Goal: Task Accomplishment & Management: Complete application form

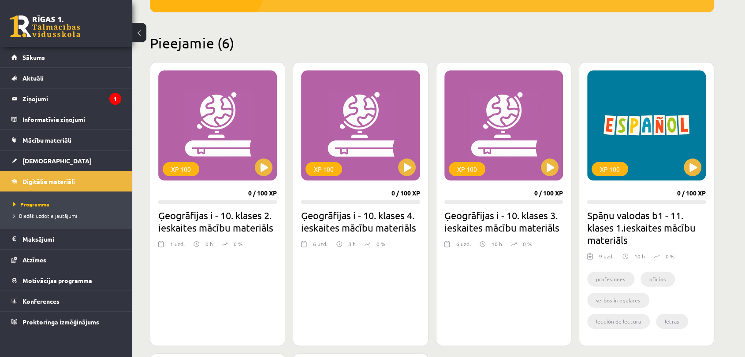
scroll to position [196, 0]
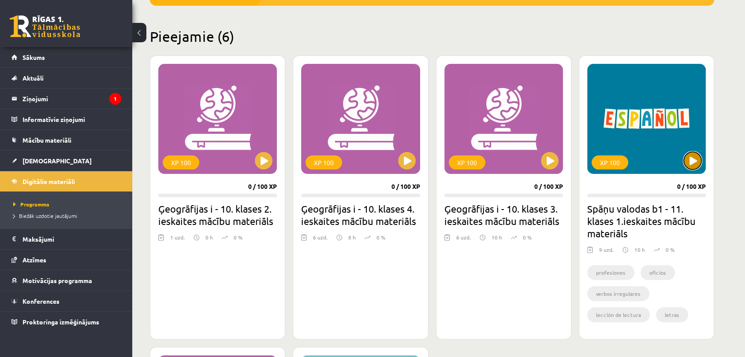
click at [697, 167] on button at bounding box center [692, 161] width 18 height 18
click at [674, 128] on div "XP 100" at bounding box center [646, 119] width 119 height 110
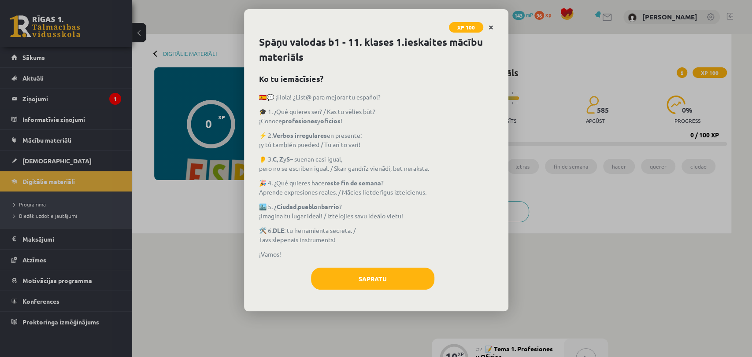
click at [490, 26] on icon "Close" at bounding box center [491, 28] width 5 height 6
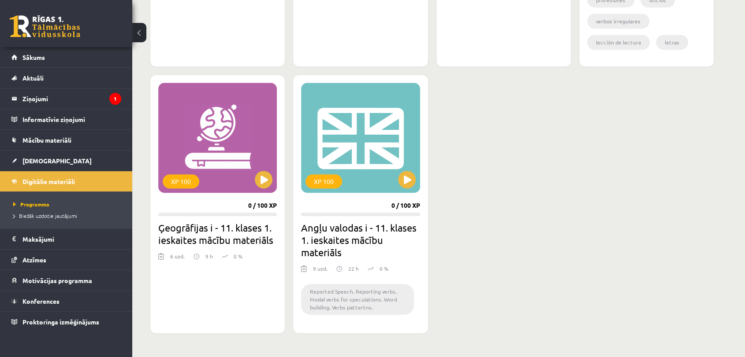
scroll to position [489, 0]
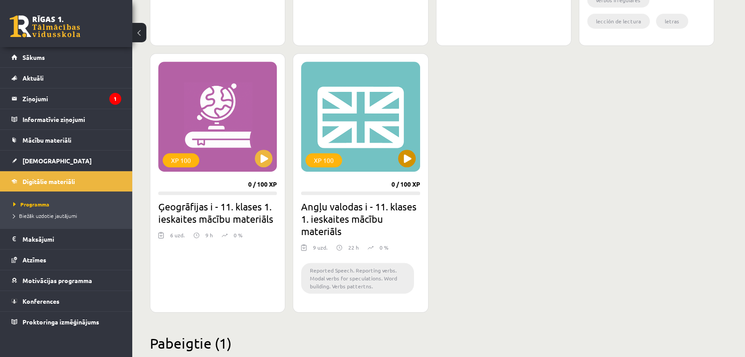
click at [358, 150] on div "XP 100" at bounding box center [360, 117] width 119 height 110
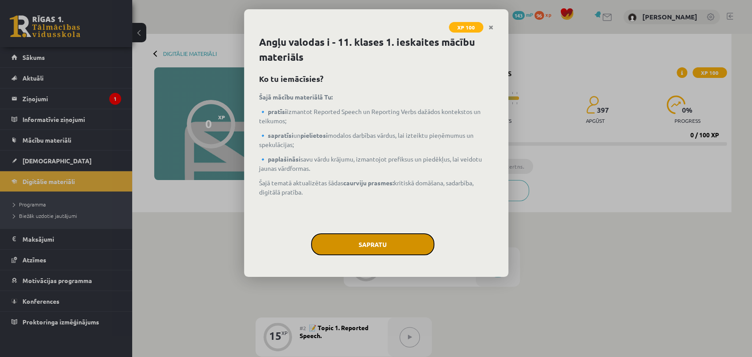
click at [390, 249] on button "Sapratu" at bounding box center [372, 244] width 123 height 22
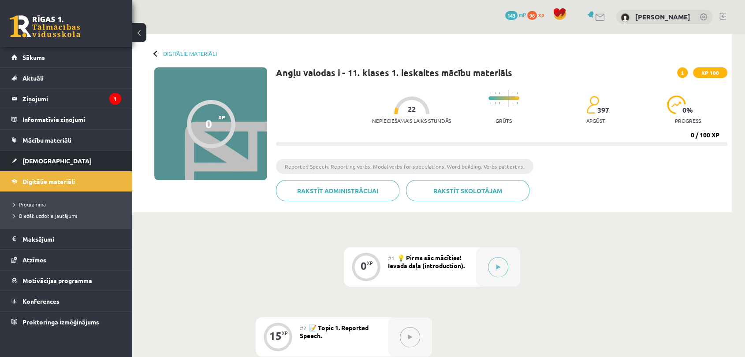
click at [78, 163] on link "[DEMOGRAPHIC_DATA]" at bounding box center [66, 161] width 110 height 20
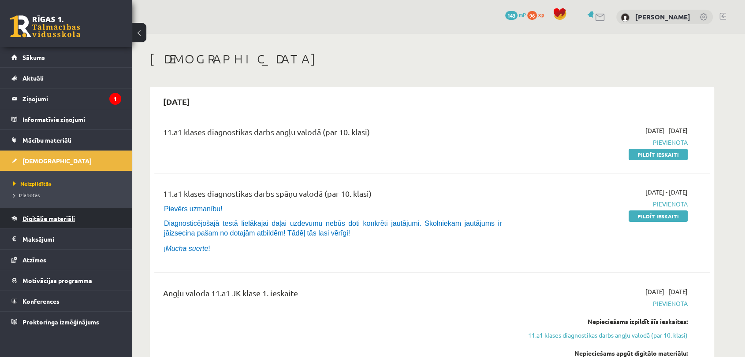
click at [64, 216] on span "Digitālie materiāli" at bounding box center [48, 219] width 52 height 8
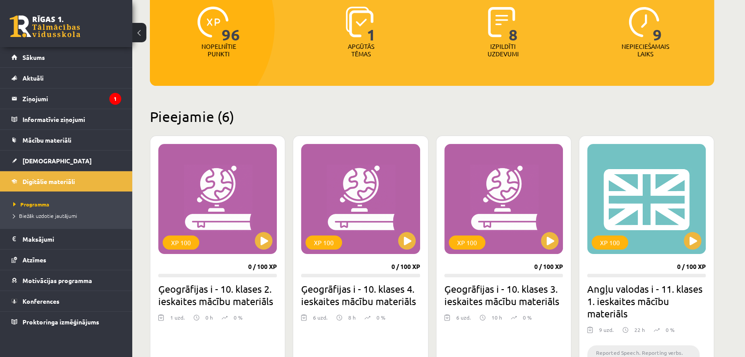
scroll to position [196, 0]
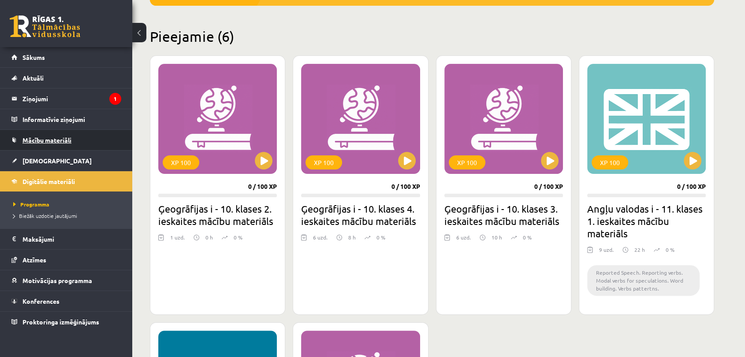
click at [88, 143] on link "Mācību materiāli" at bounding box center [66, 140] width 110 height 20
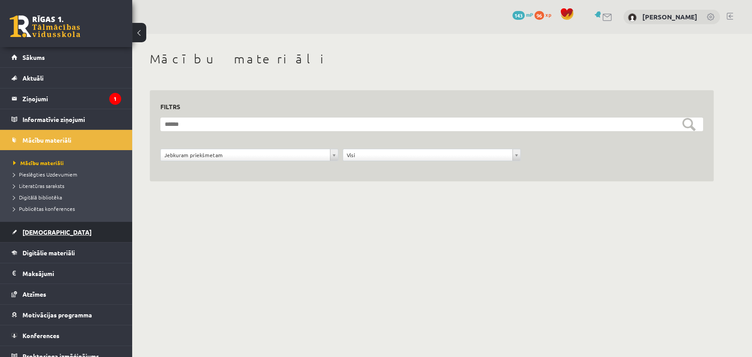
click at [74, 233] on link "[DEMOGRAPHIC_DATA]" at bounding box center [66, 232] width 110 height 20
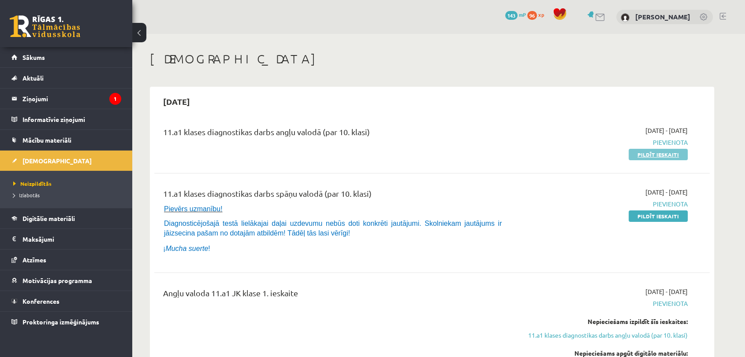
click at [663, 152] on link "Pildīt ieskaiti" at bounding box center [657, 154] width 59 height 11
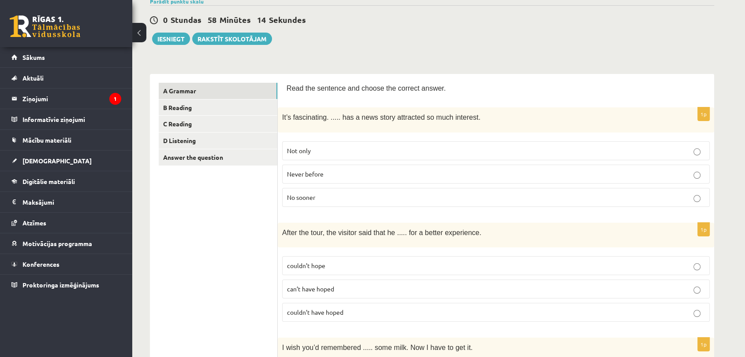
scroll to position [98, 0]
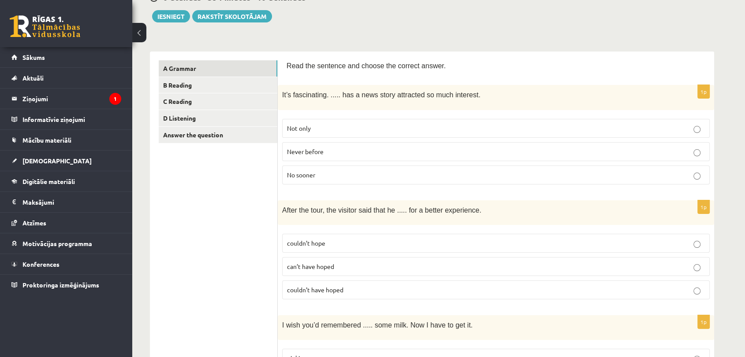
click at [345, 151] on p "Never before" at bounding box center [496, 151] width 418 height 9
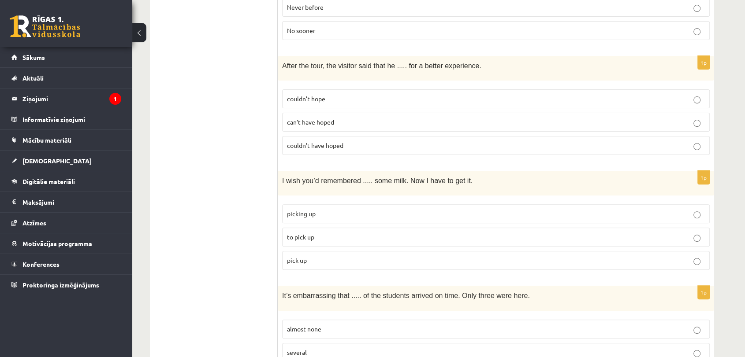
scroll to position [245, 0]
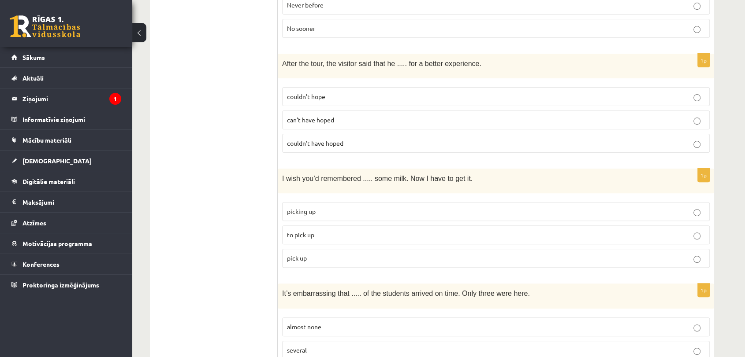
click at [401, 102] on label "couldn’t hope" at bounding box center [495, 96] width 427 height 19
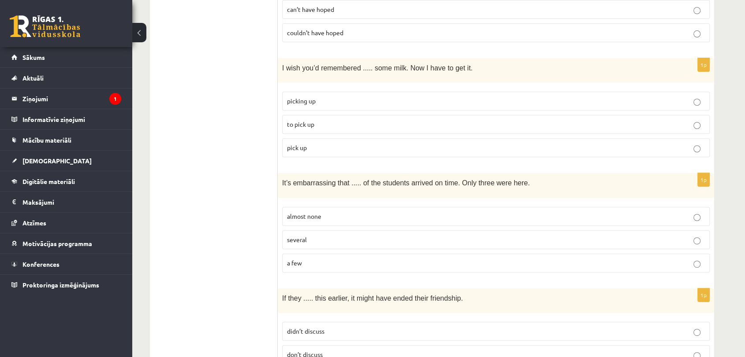
scroll to position [342, 0]
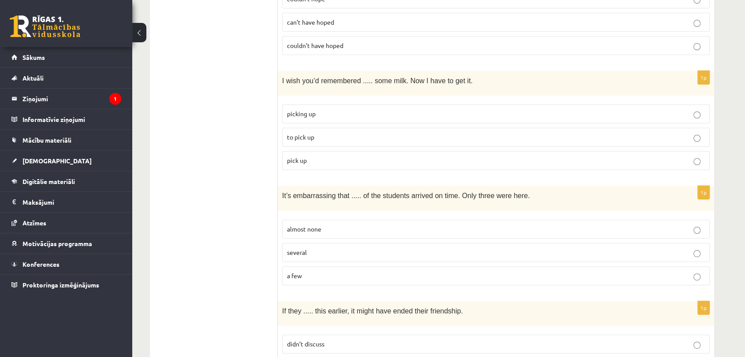
click at [375, 141] on label "to pick up" at bounding box center [495, 137] width 427 height 19
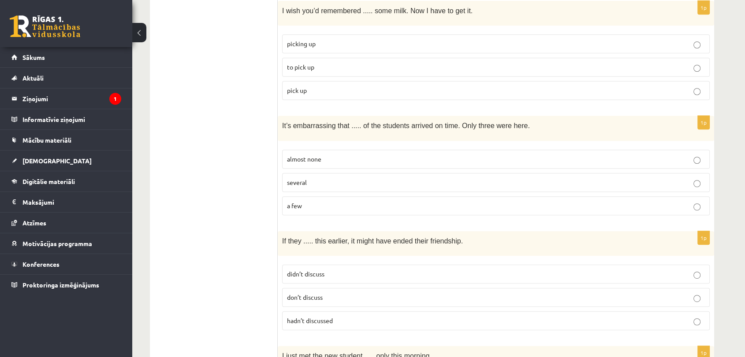
scroll to position [441, 0]
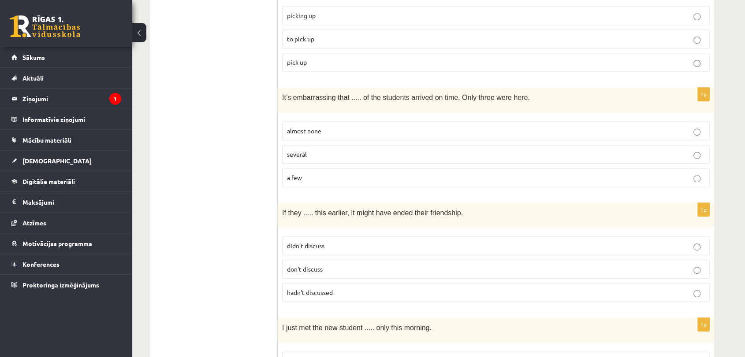
click at [409, 158] on label "several" at bounding box center [495, 154] width 427 height 19
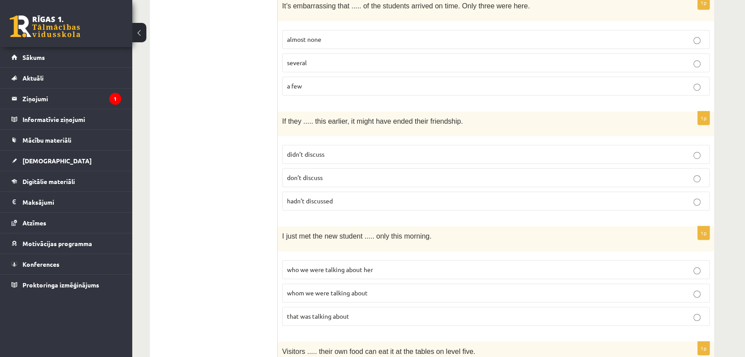
scroll to position [538, 0]
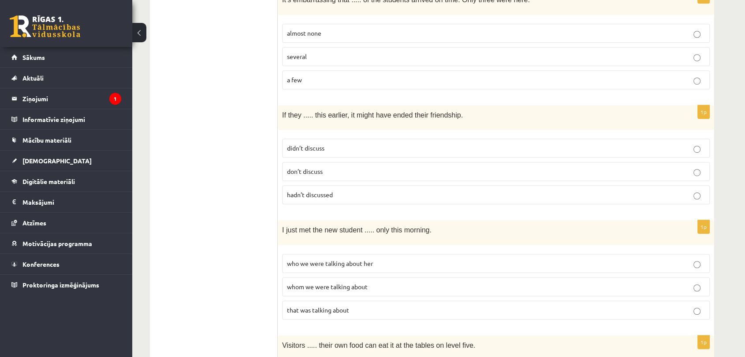
click at [430, 139] on label "didn’t discuss" at bounding box center [495, 148] width 427 height 19
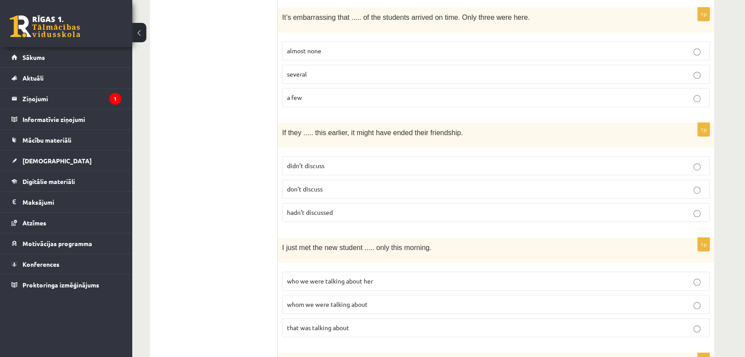
scroll to position [587, 0]
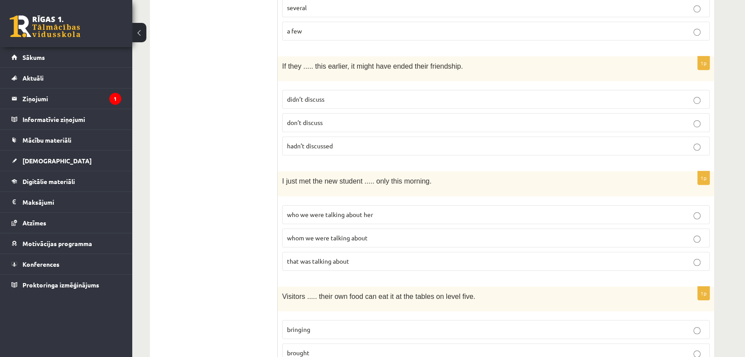
click at [387, 215] on label "who we were talking about her" at bounding box center [495, 214] width 427 height 19
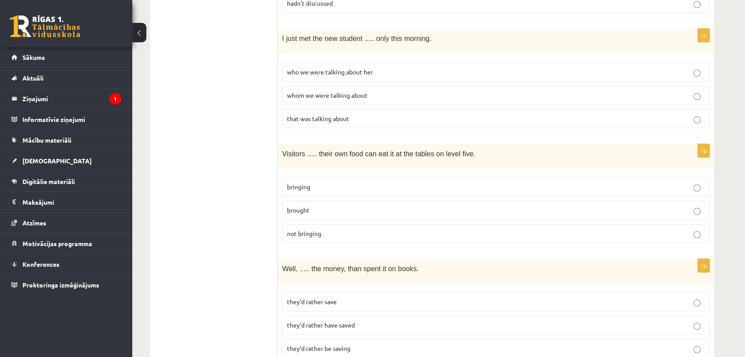
scroll to position [734, 0]
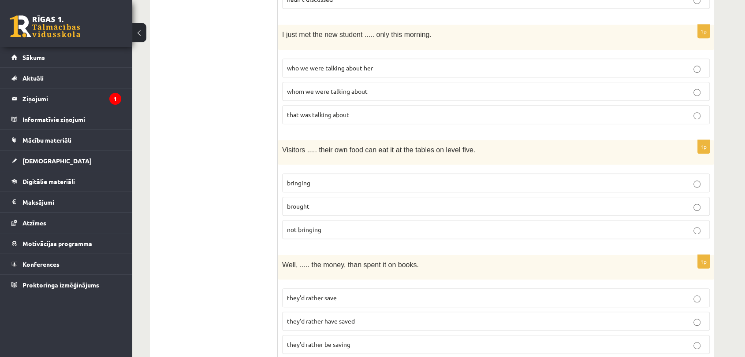
click at [335, 202] on p "brought" at bounding box center [496, 206] width 418 height 9
click at [348, 191] on fieldset "bringing brought not bringing" at bounding box center [495, 205] width 427 height 73
click at [352, 181] on p "bringing" at bounding box center [496, 182] width 418 height 9
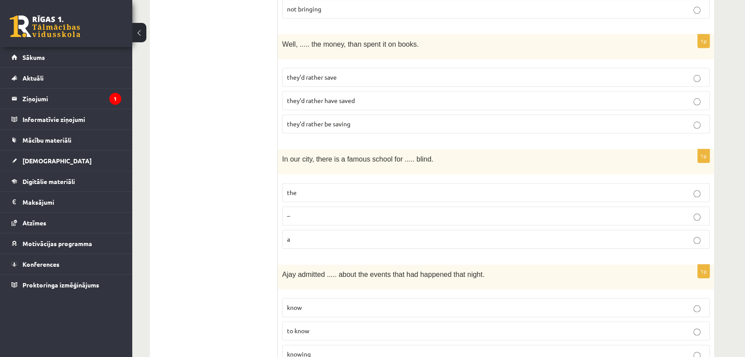
scroll to position [881, 0]
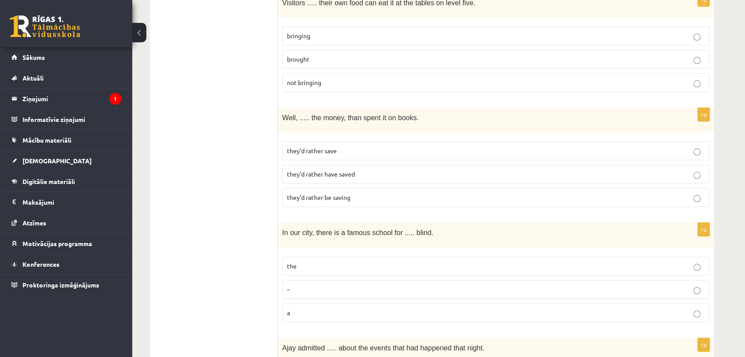
click at [417, 146] on p "they’d rather save" at bounding box center [496, 150] width 418 height 9
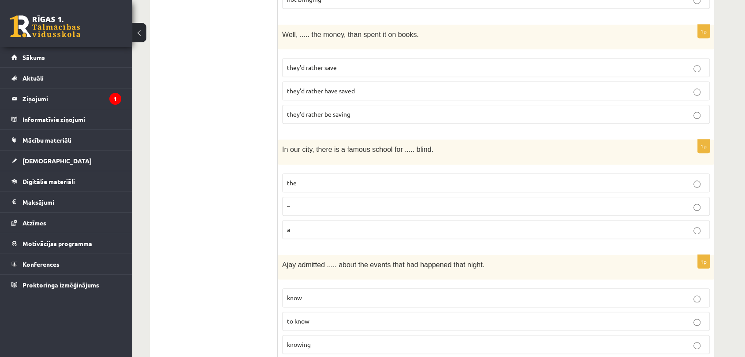
scroll to position [979, 0]
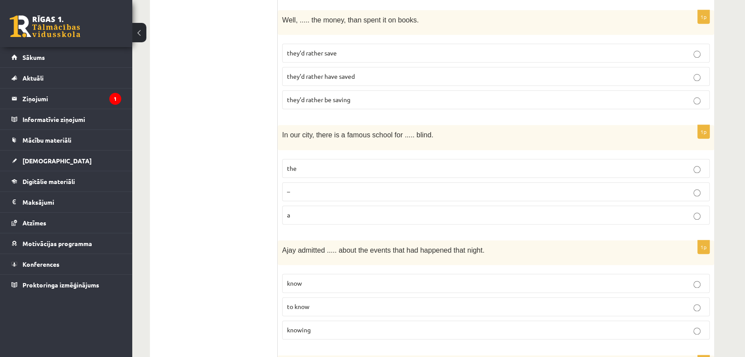
click at [428, 165] on p "the" at bounding box center [496, 168] width 418 height 9
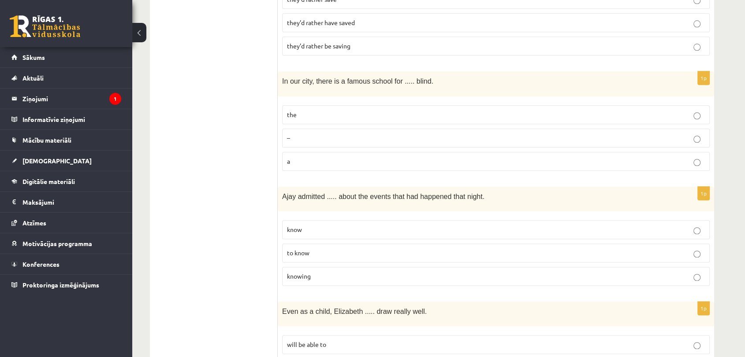
scroll to position [1126, 0]
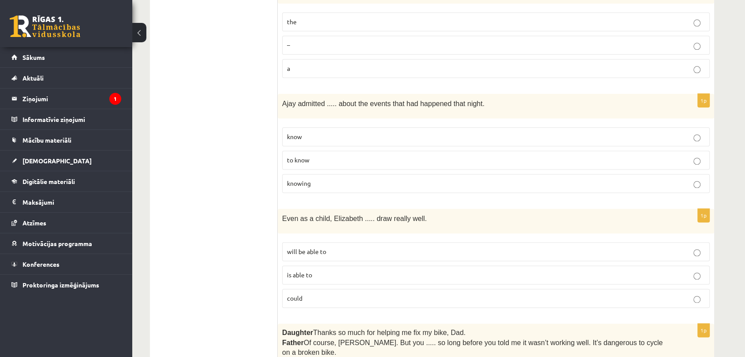
click at [391, 181] on label "knowing" at bounding box center [495, 183] width 427 height 19
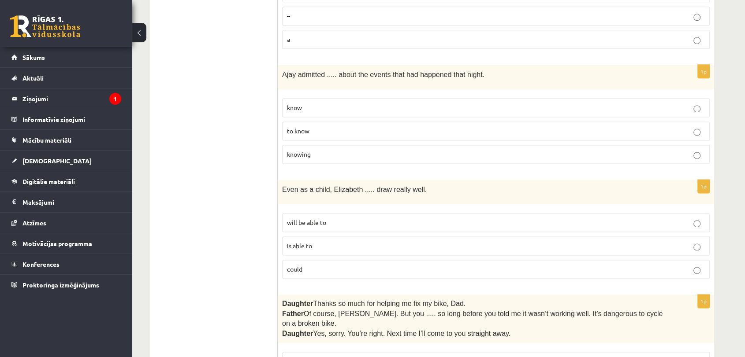
scroll to position [1272, 0]
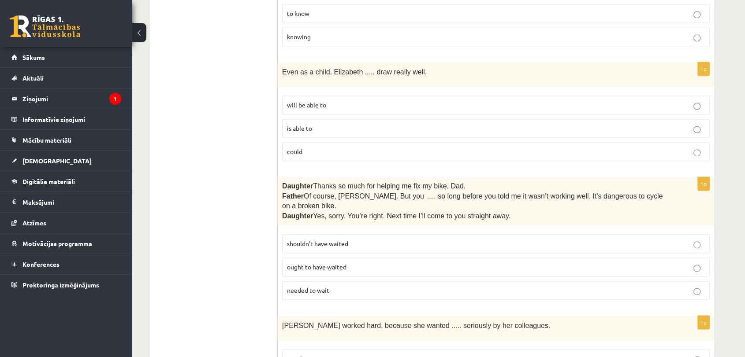
click at [346, 147] on p "could" at bounding box center [496, 151] width 418 height 9
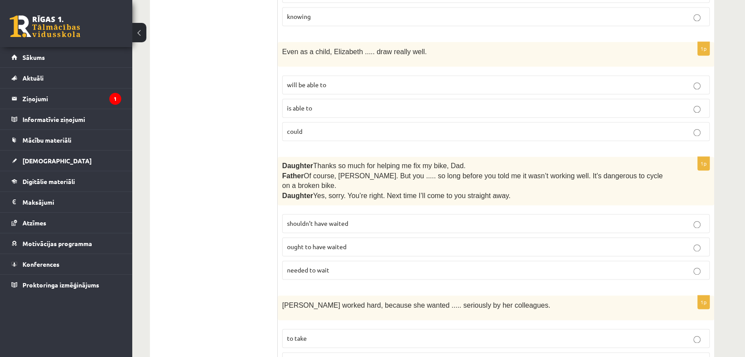
scroll to position [1371, 0]
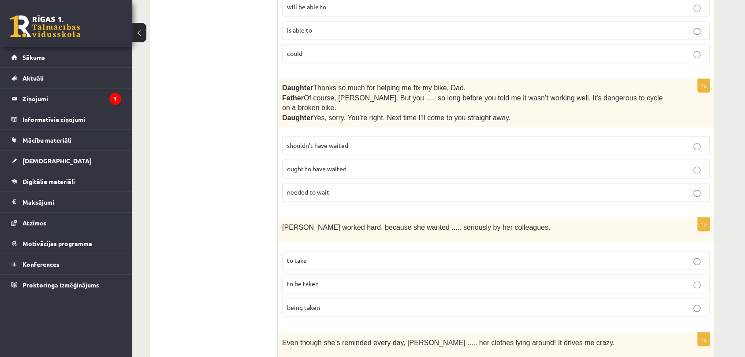
click at [384, 141] on p "shouldn’t have waited" at bounding box center [496, 145] width 418 height 9
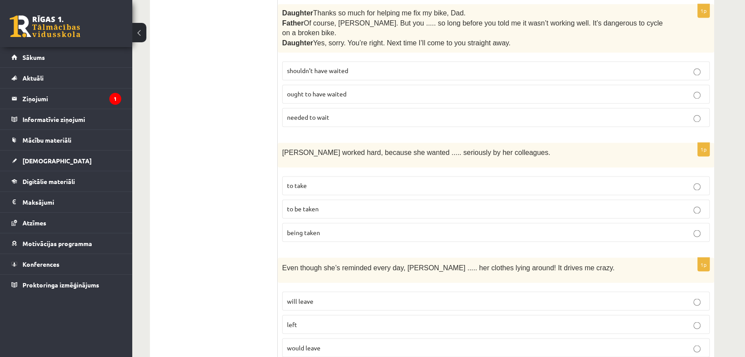
scroll to position [1468, 0]
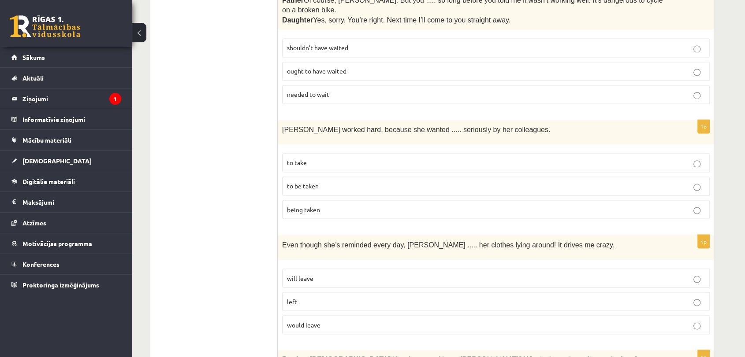
click at [373, 158] on p "to take" at bounding box center [496, 162] width 418 height 9
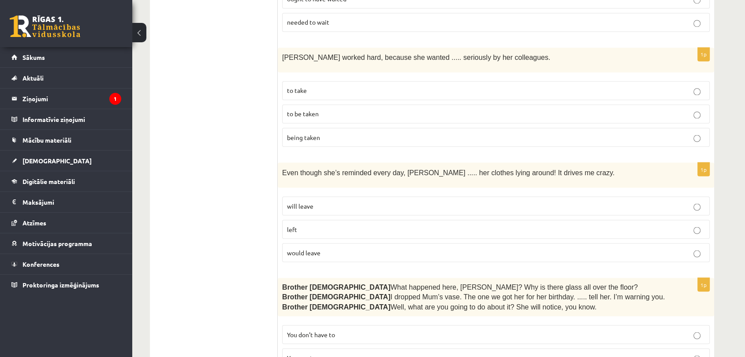
scroll to position [1566, 0]
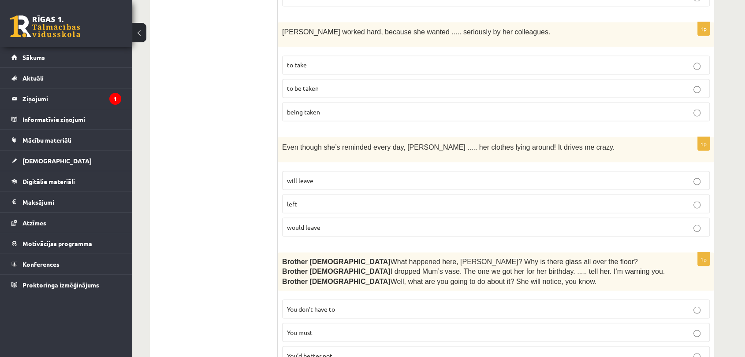
click at [368, 194] on fieldset "will leave left would leave" at bounding box center [495, 203] width 427 height 73
click at [372, 199] on p "left" at bounding box center [496, 203] width 418 height 9
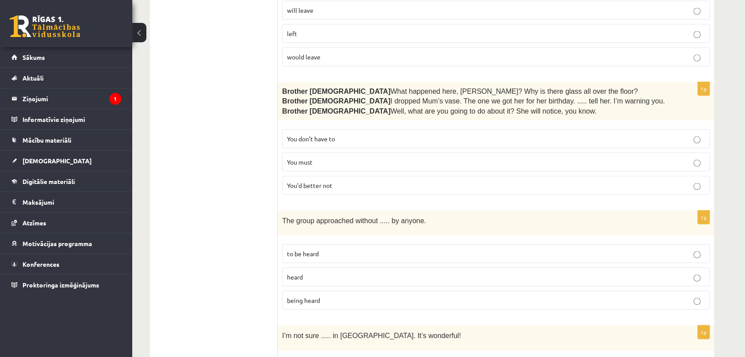
scroll to position [1762, 0]
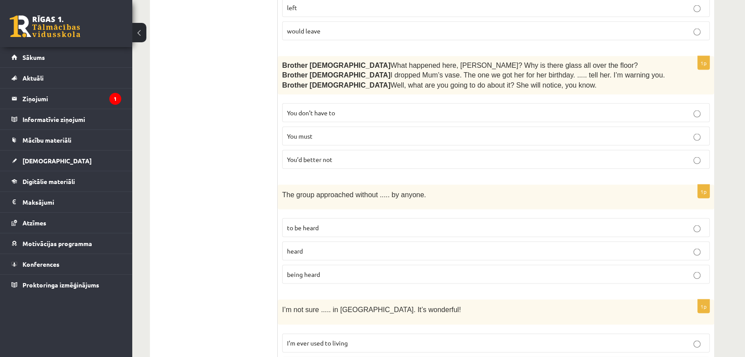
click at [371, 104] on label "You don’t have to" at bounding box center [495, 113] width 427 height 19
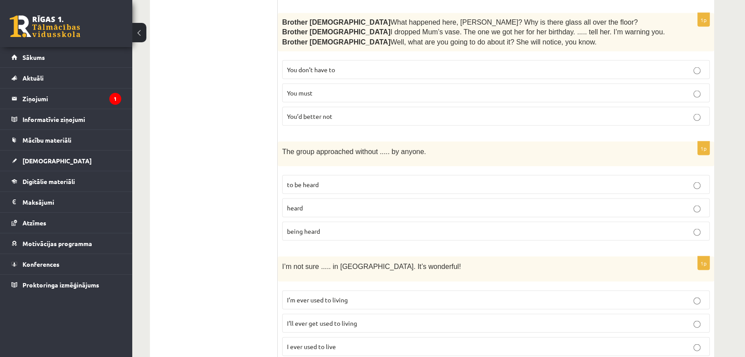
scroll to position [1811, 0]
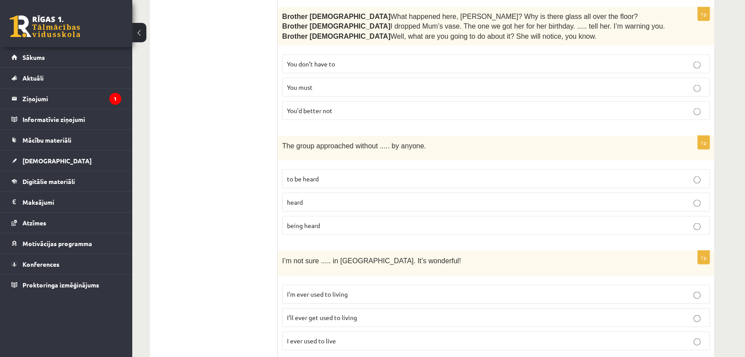
drag, startPoint x: 392, startPoint y: 245, endPoint x: 208, endPoint y: 181, distance: 194.6
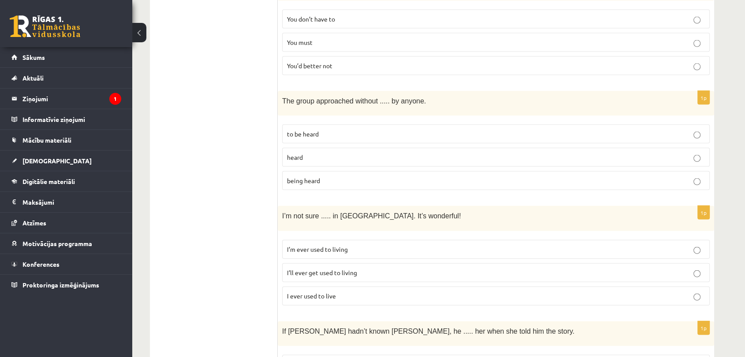
scroll to position [1860, 0]
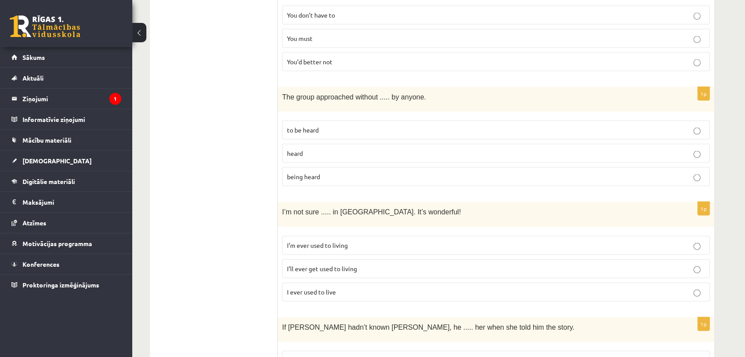
click at [420, 144] on label "heard" at bounding box center [495, 153] width 427 height 19
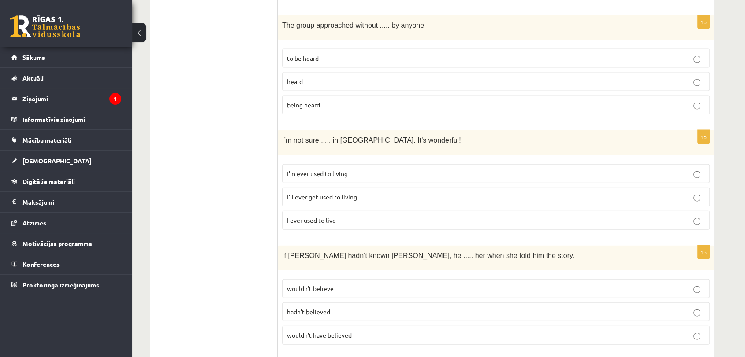
scroll to position [1958, 0]
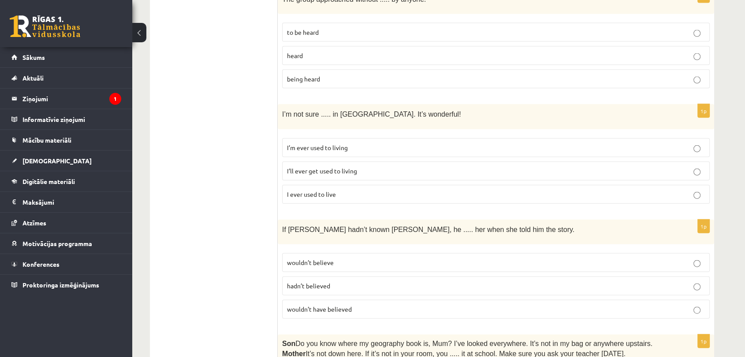
click at [414, 185] on label "I ever used to live" at bounding box center [495, 194] width 427 height 19
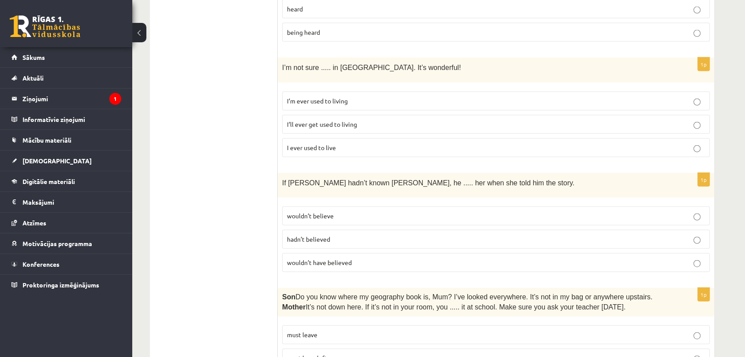
scroll to position [2007, 0]
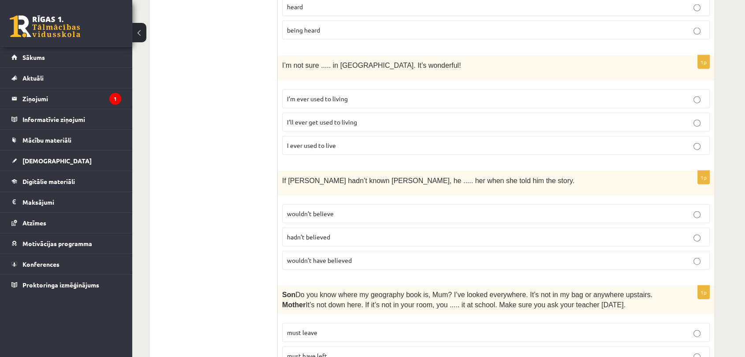
click at [356, 118] on span "I’ll ever get used to living" at bounding box center [322, 122] width 70 height 8
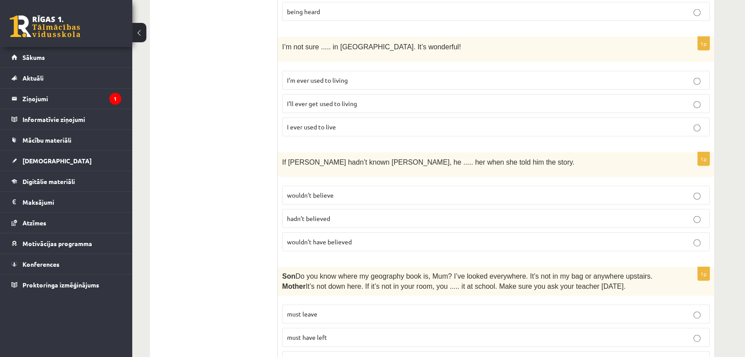
scroll to position [2056, 0]
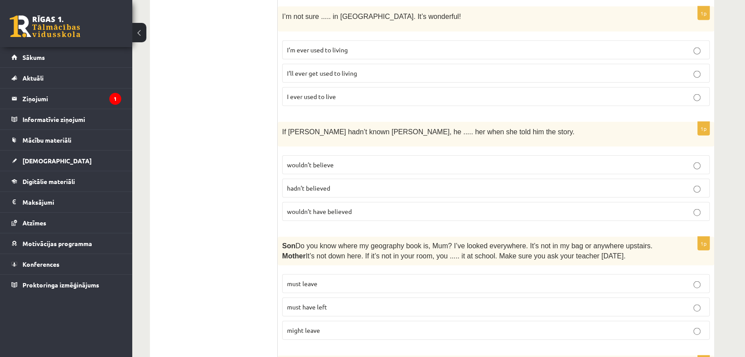
click at [337, 160] on p "wouldn’t believe" at bounding box center [496, 164] width 418 height 9
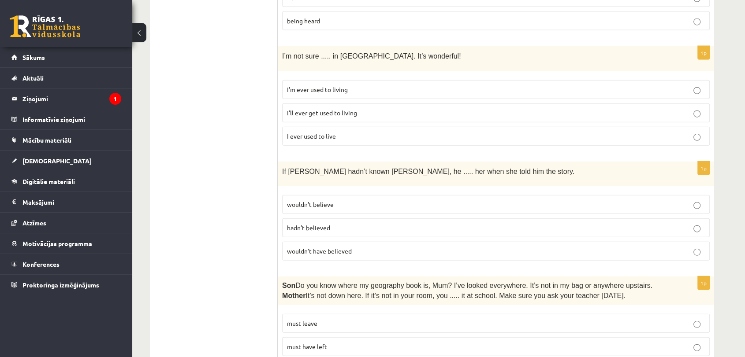
scroll to position [2163, 0]
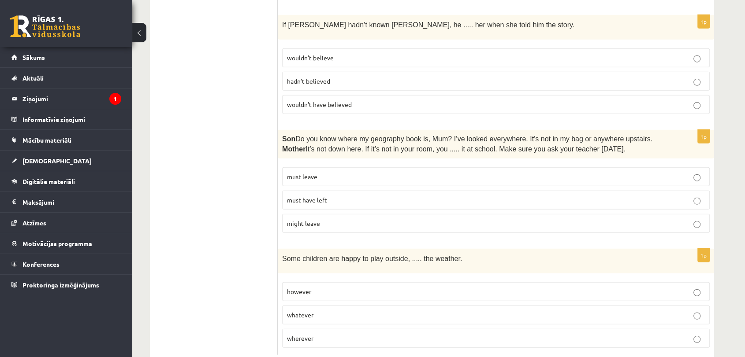
click at [356, 191] on label "must have left" at bounding box center [495, 200] width 427 height 19
click at [348, 311] on p "whatever" at bounding box center [496, 315] width 418 height 9
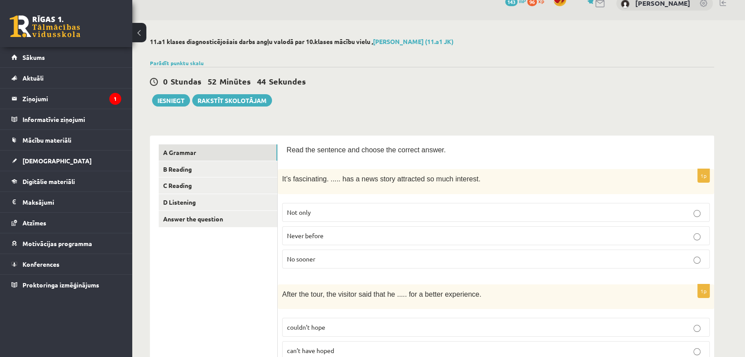
scroll to position [0, 0]
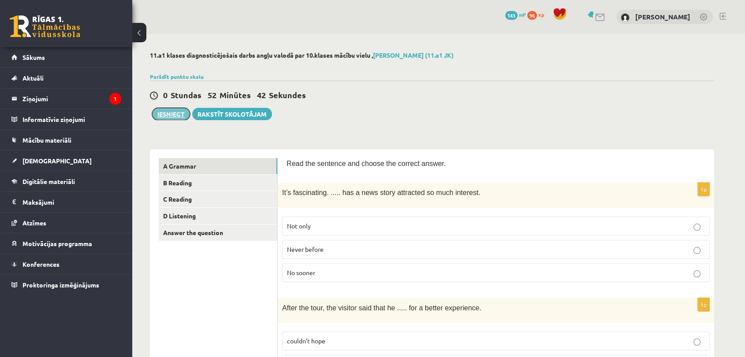
click at [175, 120] on button "Iesniegt" at bounding box center [171, 114] width 38 height 12
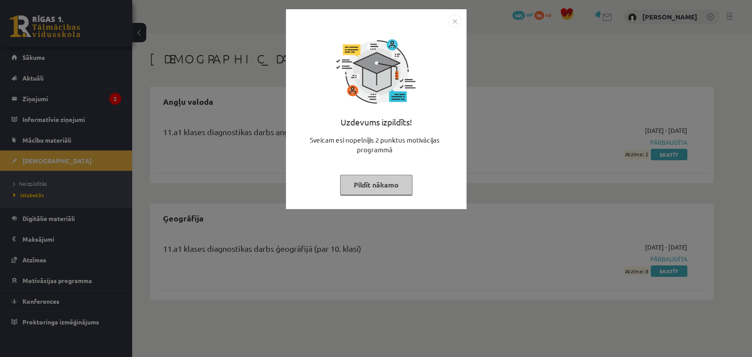
click at [452, 21] on img "Close" at bounding box center [454, 21] width 13 height 13
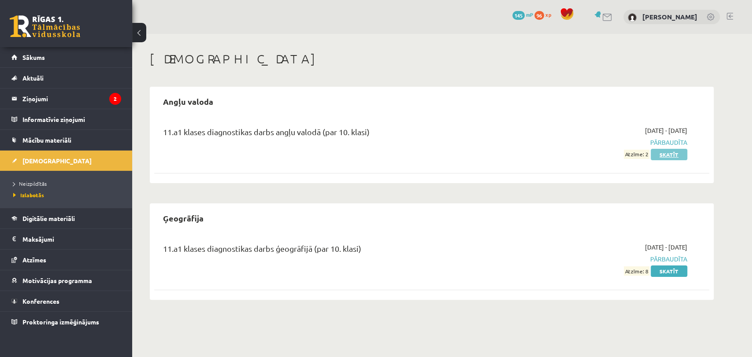
click at [674, 159] on link "Skatīt" at bounding box center [669, 154] width 37 height 11
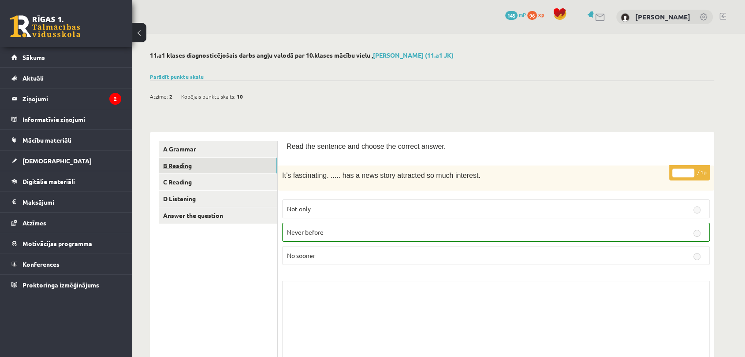
click at [227, 164] on link "B Reading" at bounding box center [218, 166] width 119 height 16
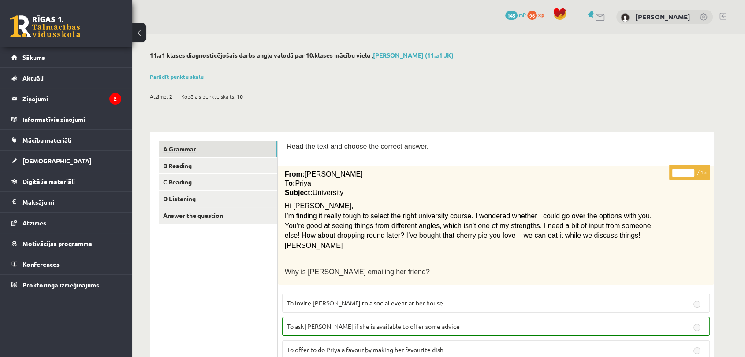
click at [233, 155] on link "A Grammar" at bounding box center [218, 149] width 119 height 16
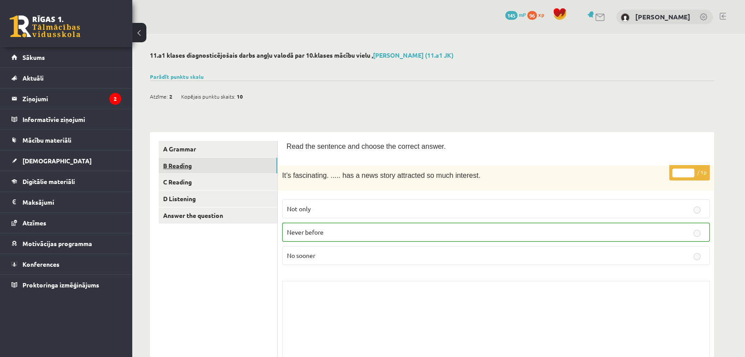
click at [263, 167] on link "B Reading" at bounding box center [218, 166] width 119 height 16
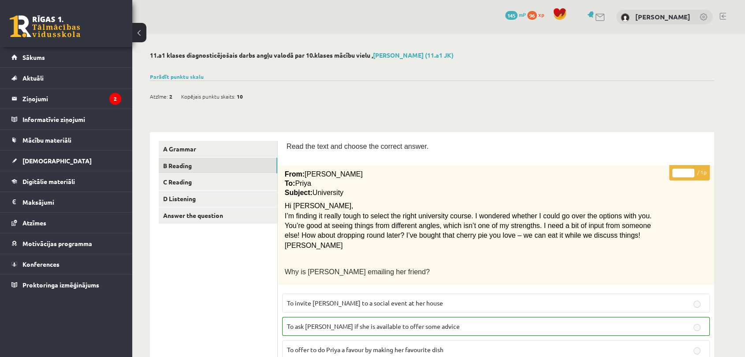
click at [199, 150] on link "A Grammar" at bounding box center [218, 149] width 119 height 16
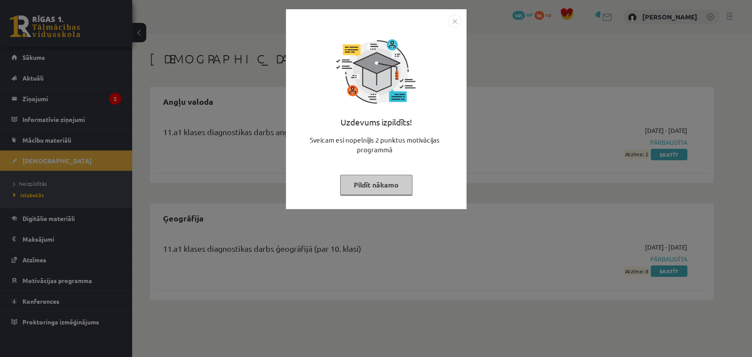
click at [555, 120] on div "Uzdevums izpildīts! Sveicam esi nopelnījis 2 punktus motivācijas programmā Pild…" at bounding box center [376, 178] width 752 height 357
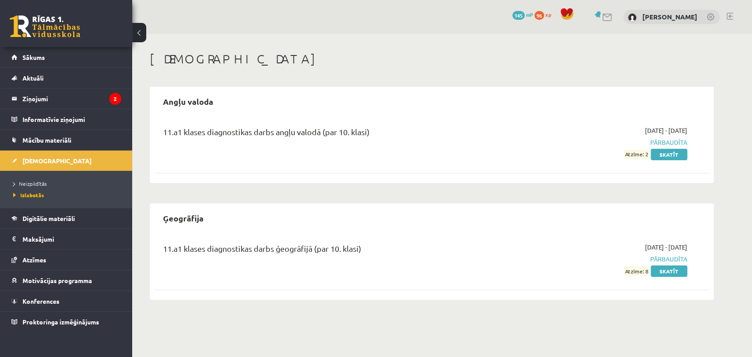
click at [254, 141] on div "11.a1 klases diagnostikas darbs angļu valodā (par 10. klasi)" at bounding box center [335, 134] width 345 height 16
click at [264, 120] on div "11.a1 klases diagnostikas darbs angļu valodā (par 10. klasi) 2025-09-01 - 2025-…" at bounding box center [431, 142] width 555 height 51
click at [606, 24] on div "0 Dāvanas 145 mP 96 xp Jana Borisjonoka" at bounding box center [442, 17] width 620 height 34
click at [607, 18] on link at bounding box center [607, 17] width 11 height 7
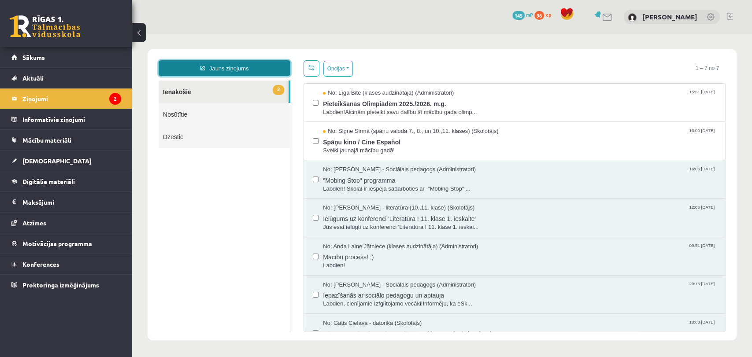
click at [253, 71] on link "Jauns ziņojums" at bounding box center [225, 68] width 132 height 16
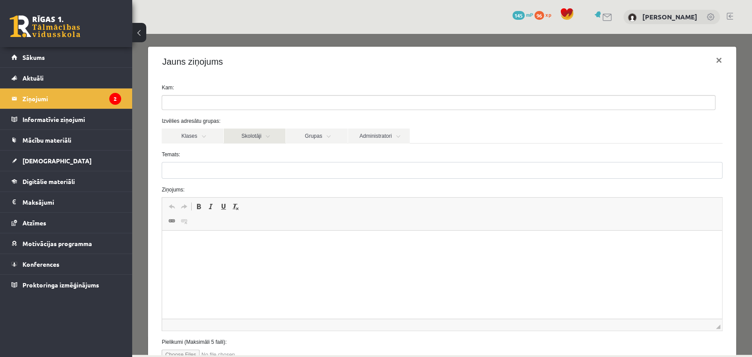
click at [226, 140] on link "Skolotāji" at bounding box center [255, 136] width 62 height 15
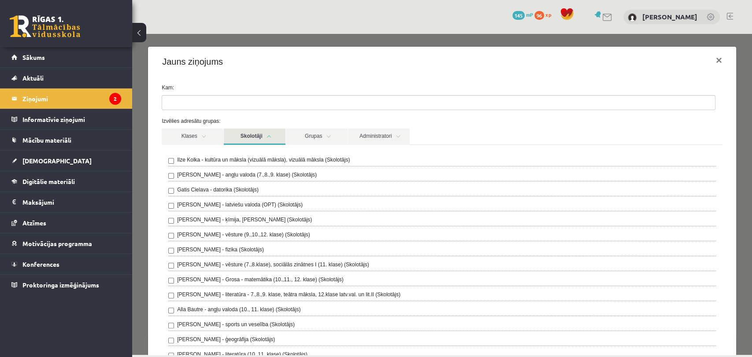
click at [263, 133] on link "Skolotāji" at bounding box center [255, 137] width 62 height 16
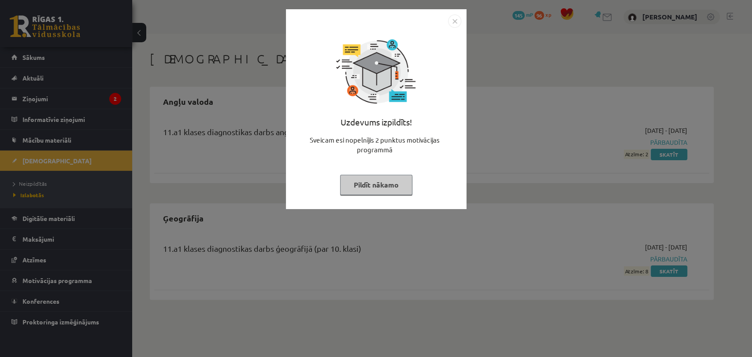
click at [454, 22] on img "Close" at bounding box center [454, 21] width 13 height 13
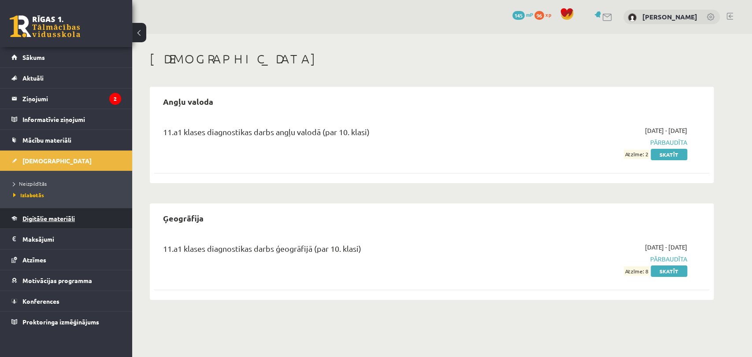
click at [67, 218] on span "Digitālie materiāli" at bounding box center [48, 219] width 52 height 8
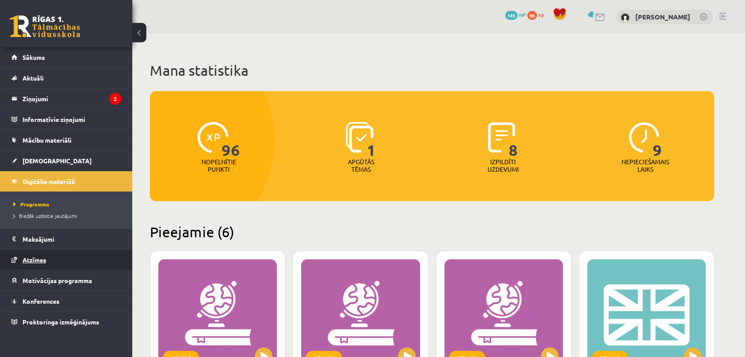
click at [66, 260] on link "Atzīmes" at bounding box center [66, 260] width 110 height 20
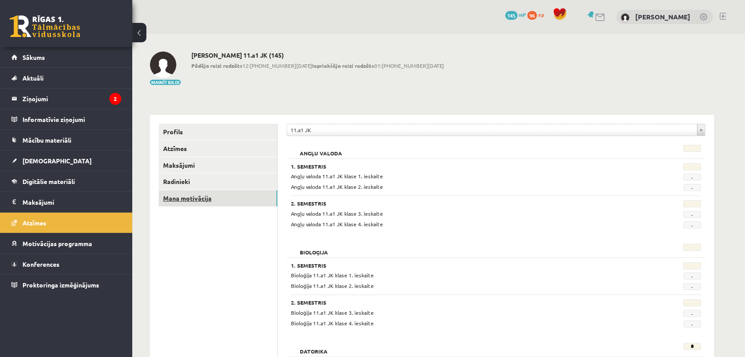
click at [185, 202] on link "Mana motivācija" at bounding box center [218, 198] width 119 height 16
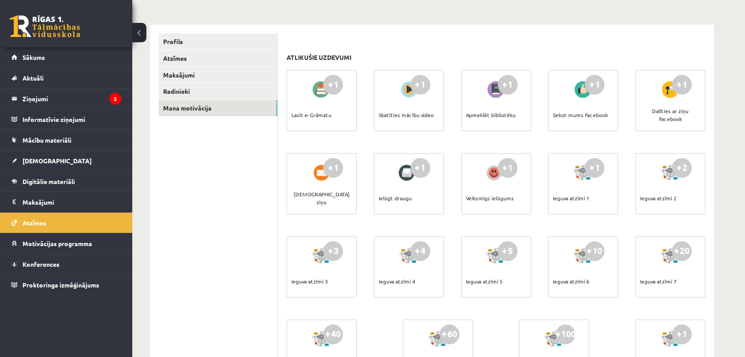
scroll to position [98, 0]
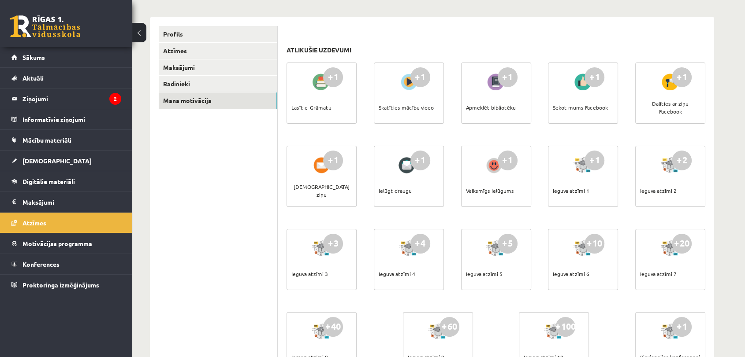
click at [299, 96] on div "Lasīt e-Grāmatu" at bounding box center [311, 107] width 40 height 31
click at [315, 111] on div "Lasīt e-Grāmatu" at bounding box center [311, 107] width 40 height 31
click at [108, 241] on link "Motivācijas programma" at bounding box center [66, 243] width 110 height 20
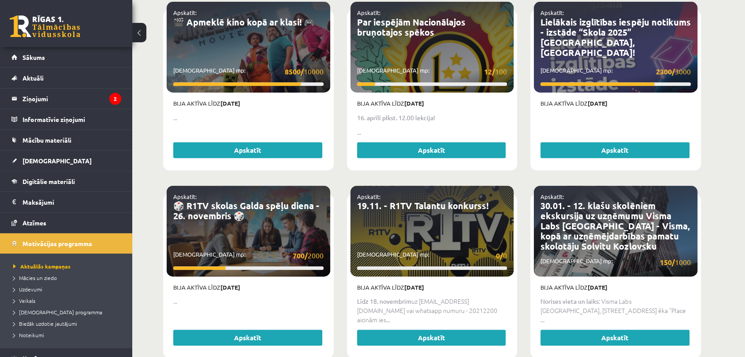
scroll to position [587, 0]
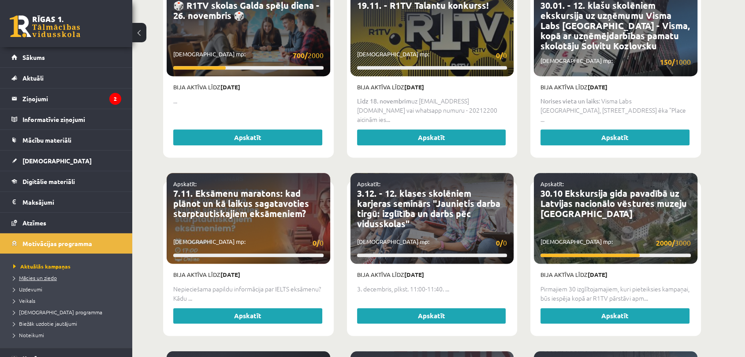
click at [59, 277] on link "Mācies un ziedo" at bounding box center [68, 278] width 110 height 8
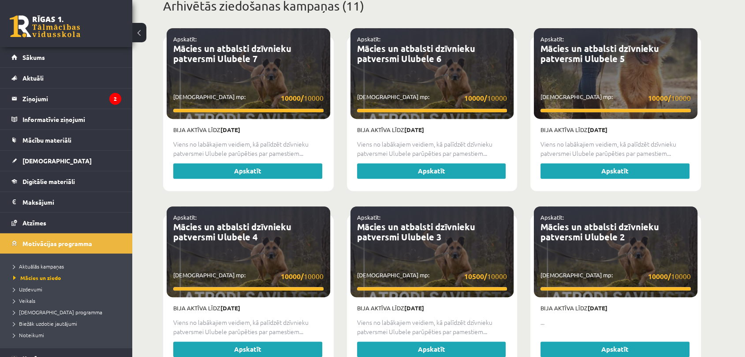
scroll to position [489, 0]
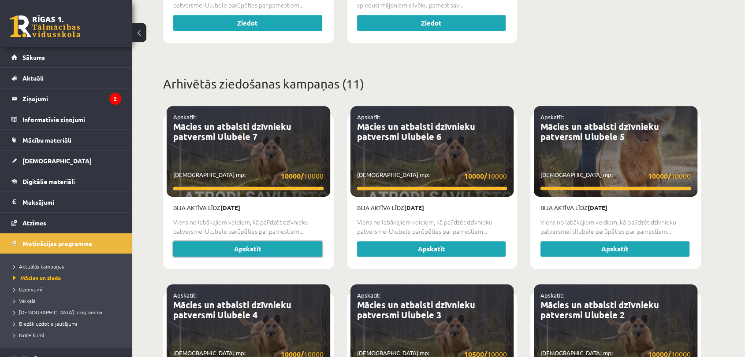
click at [254, 248] on link "Apskatīt" at bounding box center [247, 249] width 149 height 16
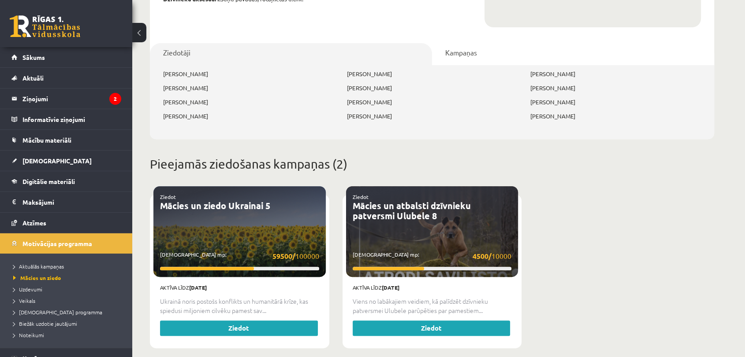
scroll to position [293, 0]
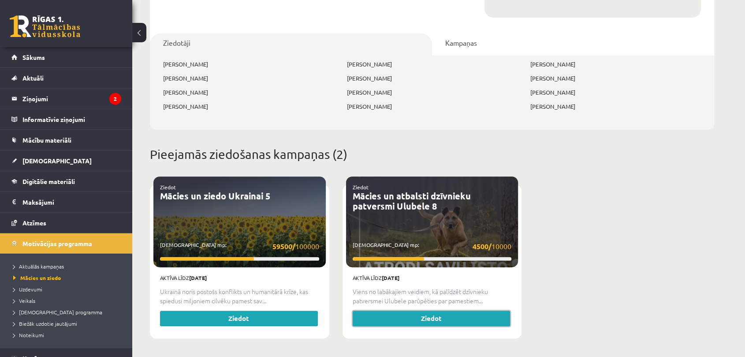
click at [437, 311] on link "Ziedot" at bounding box center [431, 319] width 158 height 16
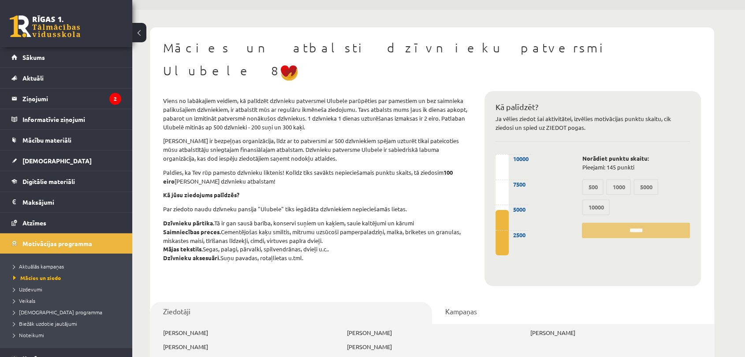
scroll to position [20, 0]
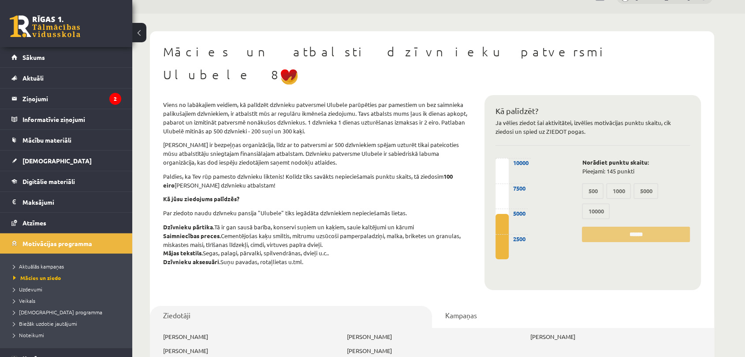
click at [594, 183] on label "500" at bounding box center [593, 191] width 22 height 16
click at [623, 183] on label "1000" at bounding box center [618, 191] width 25 height 16
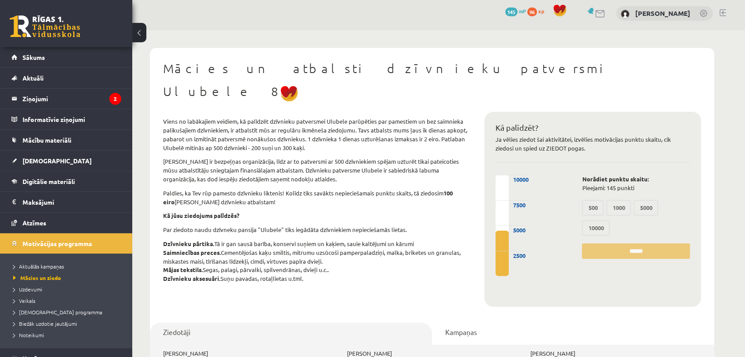
scroll to position [0, 0]
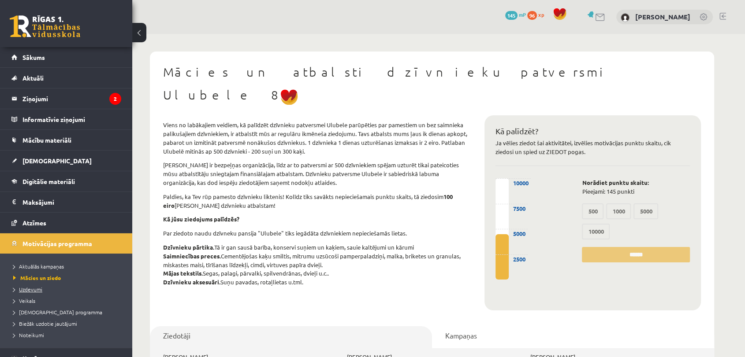
click at [42, 287] on link "Uzdevumi" at bounding box center [68, 289] width 110 height 8
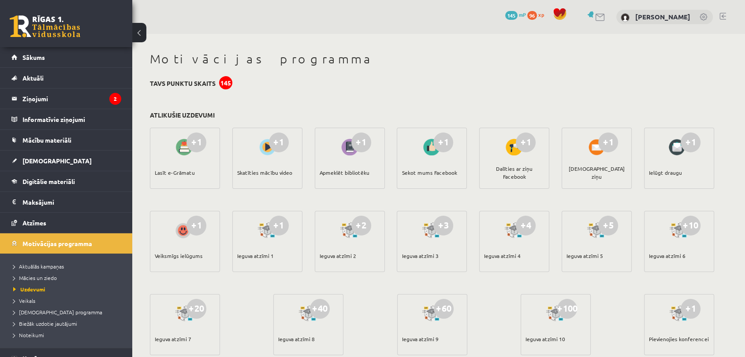
click at [268, 172] on div "Skatīties mācību video" at bounding box center [264, 172] width 55 height 31
click at [441, 138] on div "+1" at bounding box center [443, 143] width 20 height 20
drag, startPoint x: 506, startPoint y: 144, endPoint x: 518, endPoint y: 145, distance: 11.9
click at [512, 144] on div at bounding box center [513, 147] width 25 height 20
click at [518, 145] on div "+1" at bounding box center [525, 143] width 20 height 20
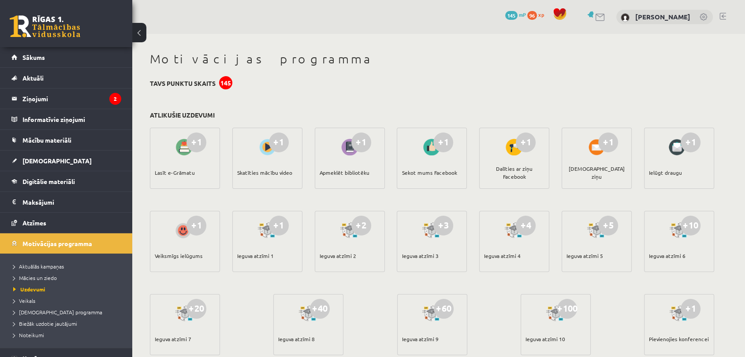
click at [559, 148] on div "+1 Lasīt e-Grāmatu +1 Skatīties mācību video +1 Apmeklēt bibliotēku +1 Sekot mu…" at bounding box center [432, 251] width 568 height 250
click at [76, 138] on link "Mācību materiāli" at bounding box center [66, 140] width 110 height 20
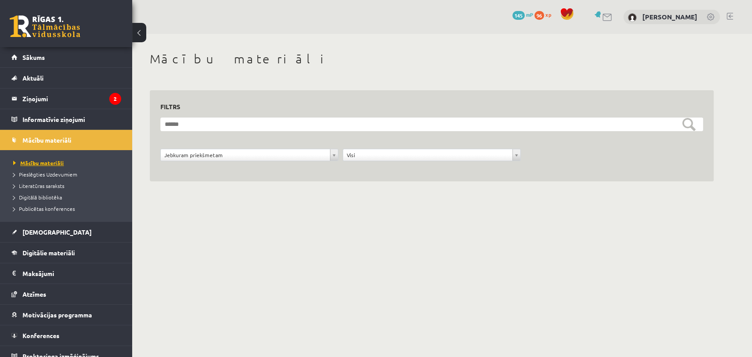
click at [54, 161] on span "Mācību materiāli" at bounding box center [38, 162] width 51 height 7
click at [59, 171] on span "Pieslēgties Uzdevumiem" at bounding box center [45, 174] width 64 height 7
click at [54, 255] on span "Digitālie materiāli" at bounding box center [48, 253] width 52 height 8
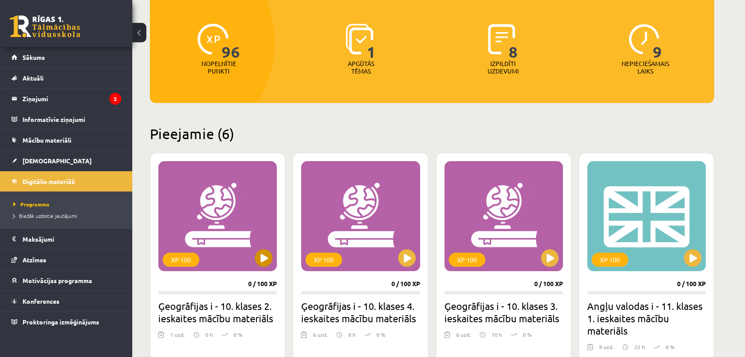
scroll to position [196, 0]
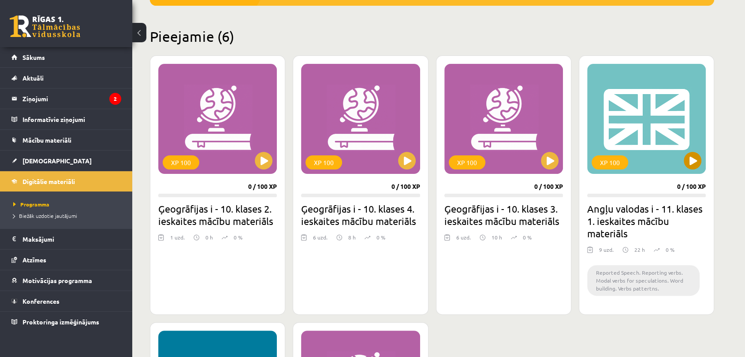
click at [683, 121] on div "XP 100" at bounding box center [646, 119] width 119 height 110
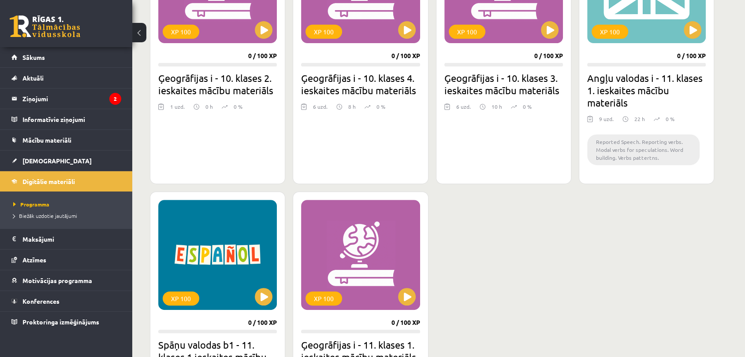
scroll to position [293, 0]
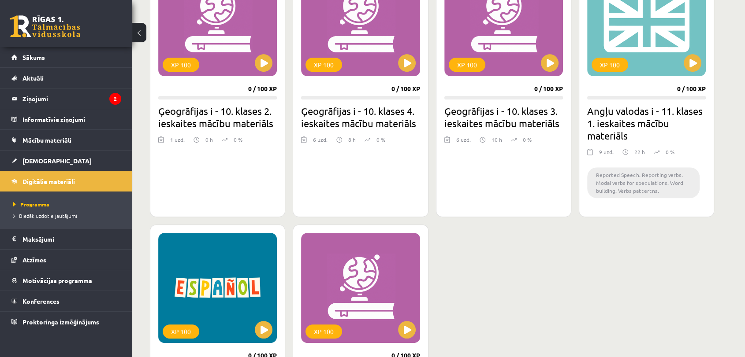
click at [652, 138] on h2 "Angļu valodas i - 11. klases 1. ieskaites mācību materiāls" at bounding box center [646, 123] width 119 height 37
click at [649, 65] on div "XP 100" at bounding box center [646, 21] width 119 height 110
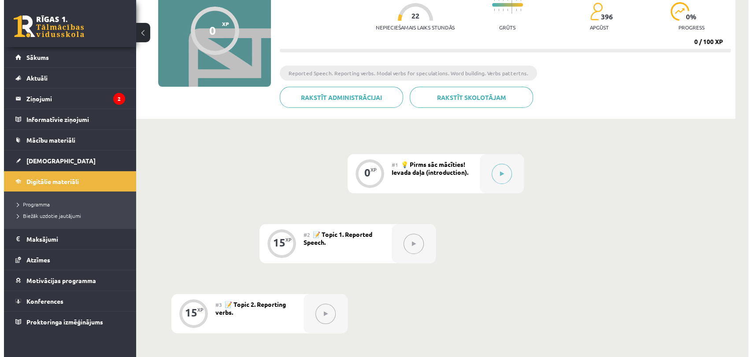
scroll to position [98, 0]
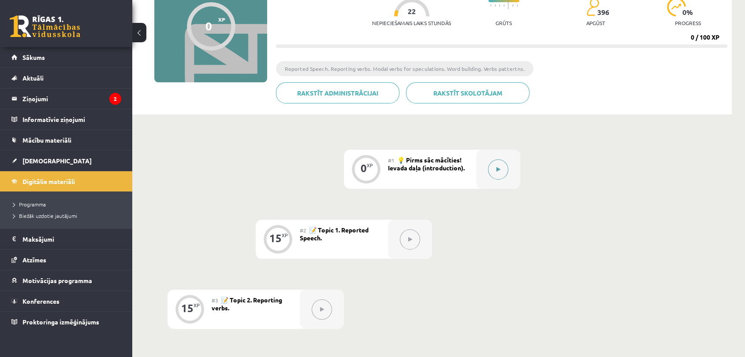
click at [498, 163] on button at bounding box center [498, 169] width 20 height 20
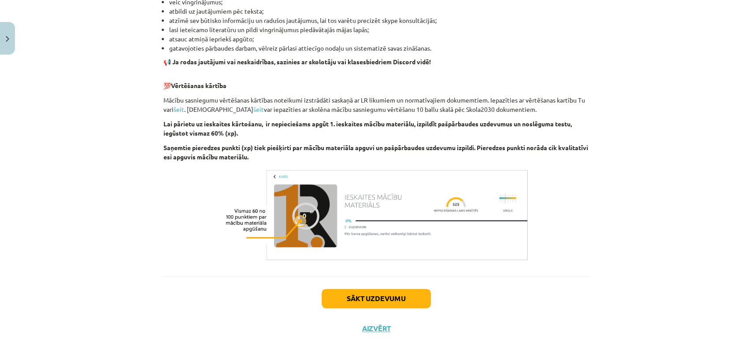
scroll to position [569, 0]
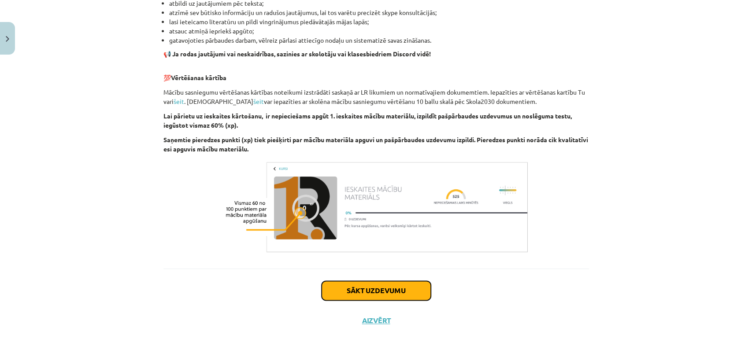
click at [412, 290] on button "Sākt uzdevumu" at bounding box center [376, 290] width 109 height 19
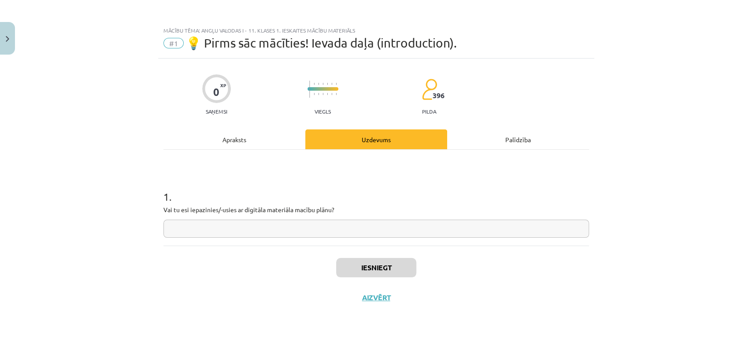
click at [330, 234] on input "text" at bounding box center [376, 229] width 426 height 18
type input "**"
click at [385, 275] on button "Iesniegt" at bounding box center [376, 267] width 80 height 19
click at [391, 308] on button "Nākamā nodarbība" at bounding box center [376, 303] width 86 height 20
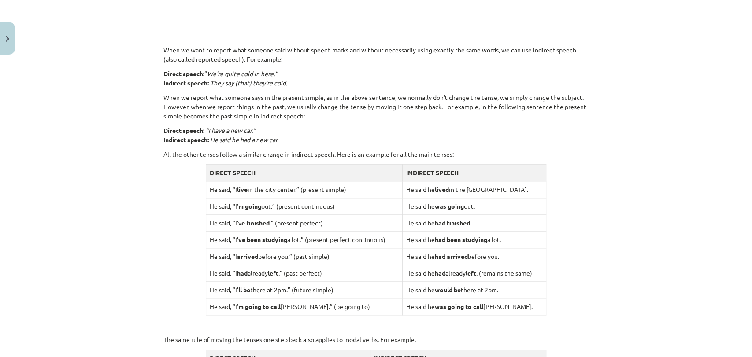
scroll to position [832, 0]
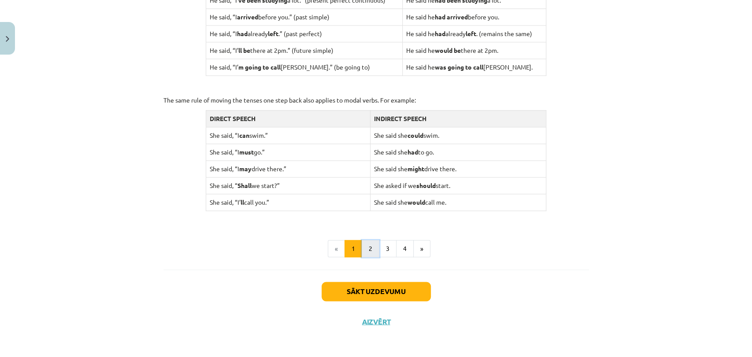
click at [367, 248] on button "2" at bounding box center [371, 249] width 18 height 18
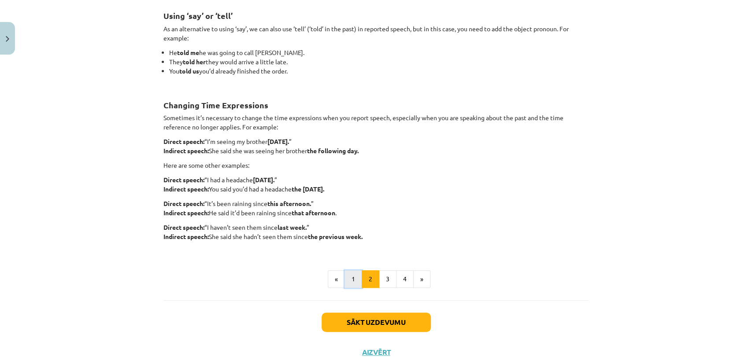
click at [348, 275] on button "1" at bounding box center [354, 280] width 18 height 18
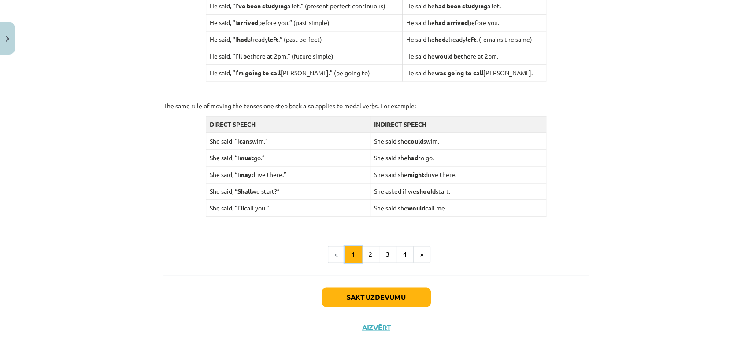
scroll to position [832, 0]
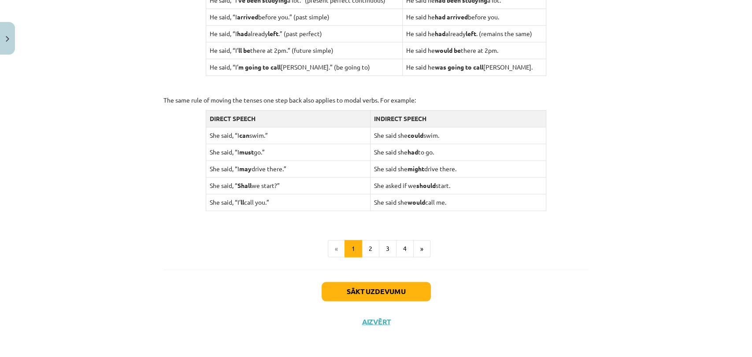
click at [603, 107] on div "Mācību tēma: Angļu valodas i - 11. klases 1. ieskaites mācību materiāls #2 📝 To…" at bounding box center [376, 178] width 752 height 357
click at [375, 291] on button "Sākt uzdevumu" at bounding box center [376, 291] width 109 height 19
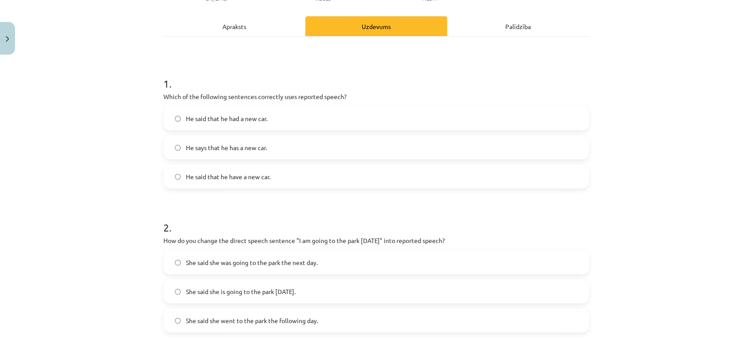
scroll to position [120, 0]
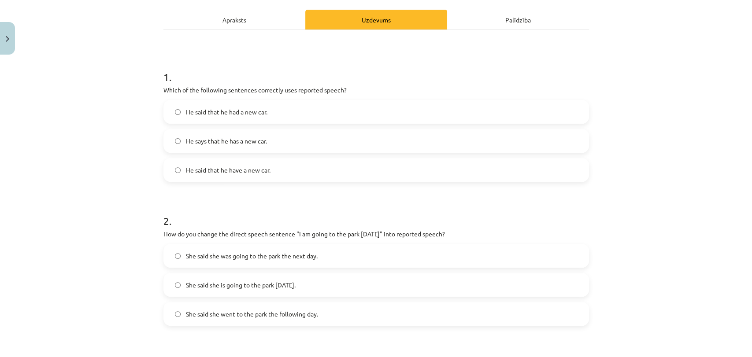
click at [250, 115] on span "He said that he had a new car." at bounding box center [227, 111] width 82 height 9
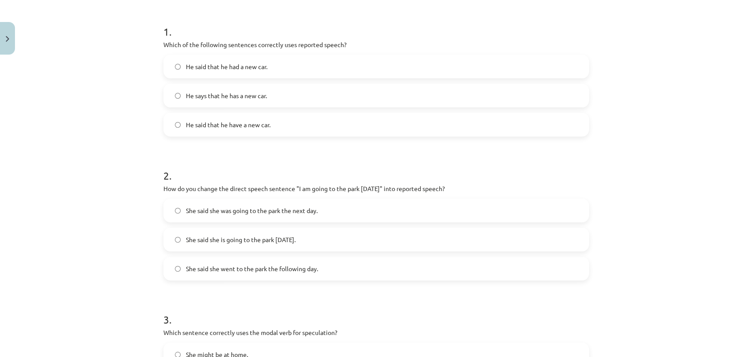
scroll to position [267, 0]
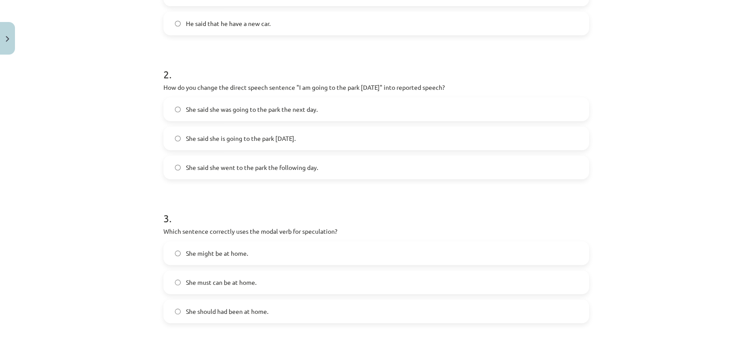
click at [245, 170] on span "She said she went to the park the following day." at bounding box center [252, 167] width 132 height 9
click at [257, 135] on span "She said she is going to the park [DATE]." at bounding box center [241, 138] width 110 height 9
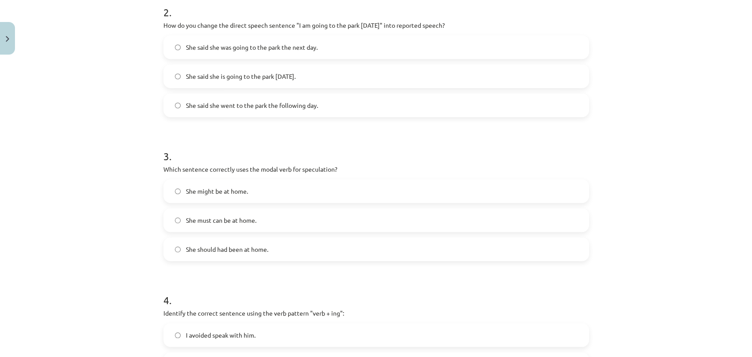
scroll to position [315, 0]
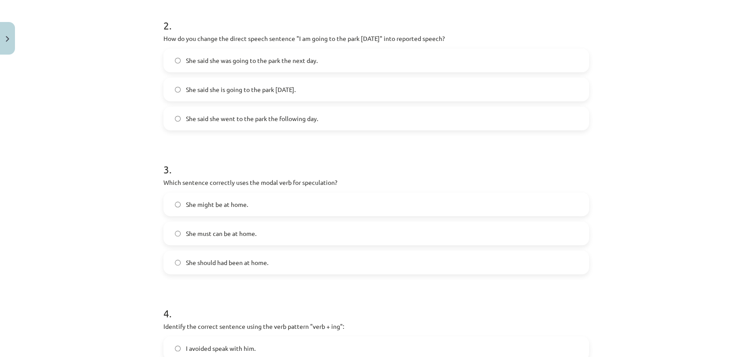
click at [322, 65] on label "She said she was going to the park the next day." at bounding box center [376, 60] width 424 height 22
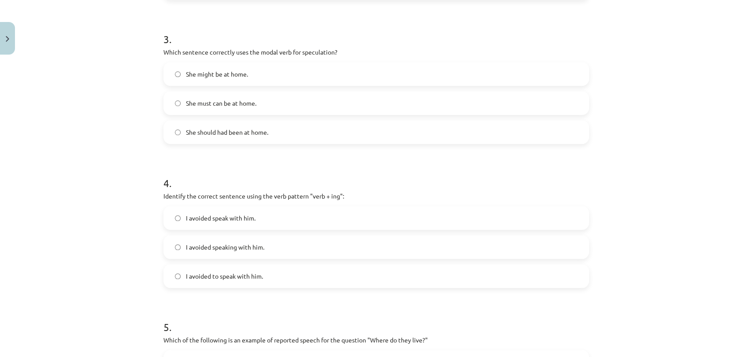
scroll to position [462, 0]
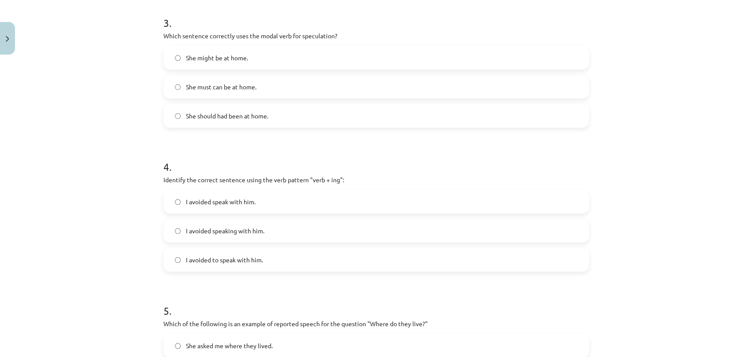
click at [291, 61] on label "She might be at home." at bounding box center [376, 58] width 424 height 22
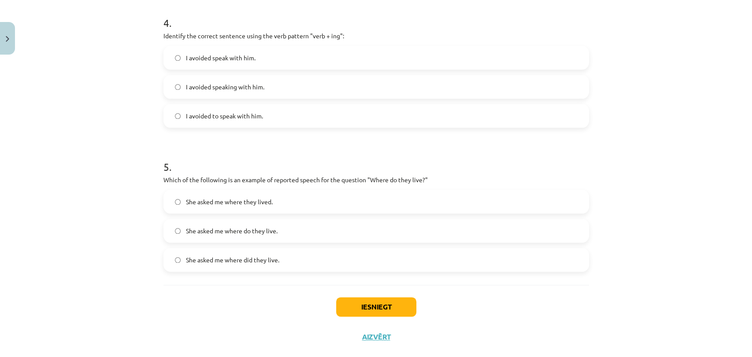
scroll to position [609, 0]
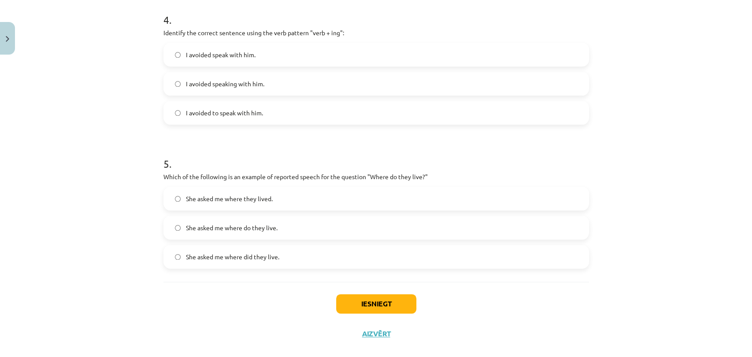
click at [272, 110] on label "I avoided to speak with him." at bounding box center [376, 113] width 424 height 22
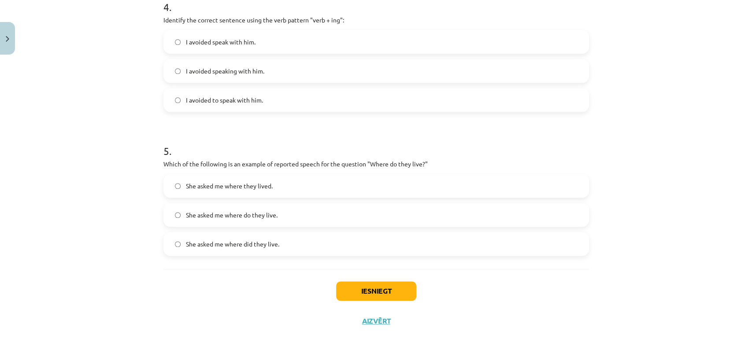
scroll to position [623, 0]
click at [271, 190] on label "She asked me where they lived." at bounding box center [376, 185] width 424 height 22
click at [310, 248] on label "She asked me where did they live." at bounding box center [376, 243] width 424 height 22
click at [366, 290] on button "Iesniegt" at bounding box center [376, 290] width 80 height 19
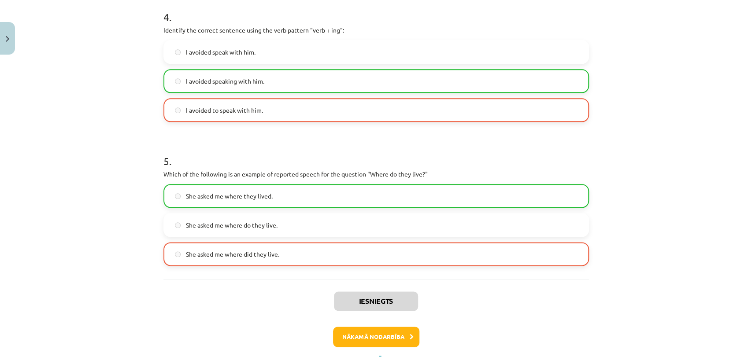
scroll to position [651, 0]
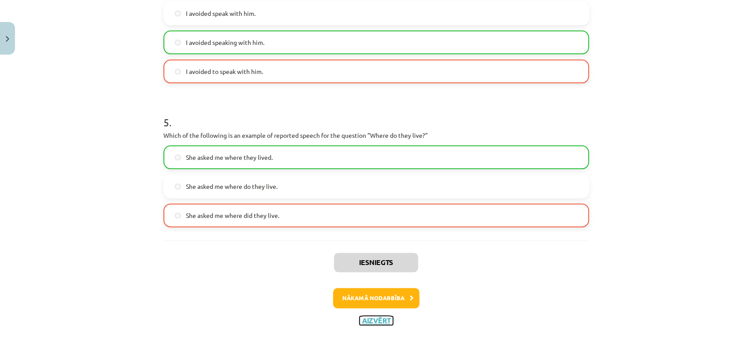
click at [376, 321] on button "Aizvērt" at bounding box center [375, 320] width 33 height 9
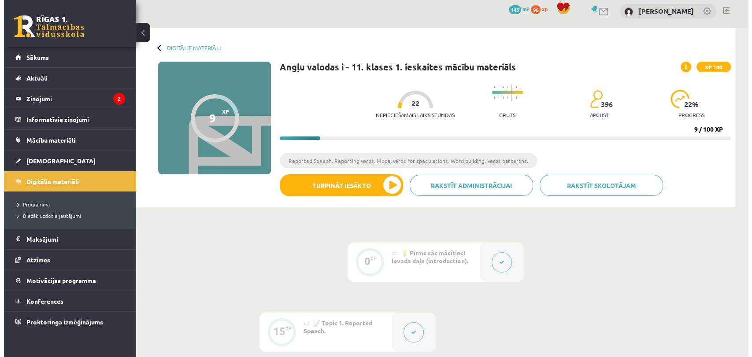
scroll to position [0, 0]
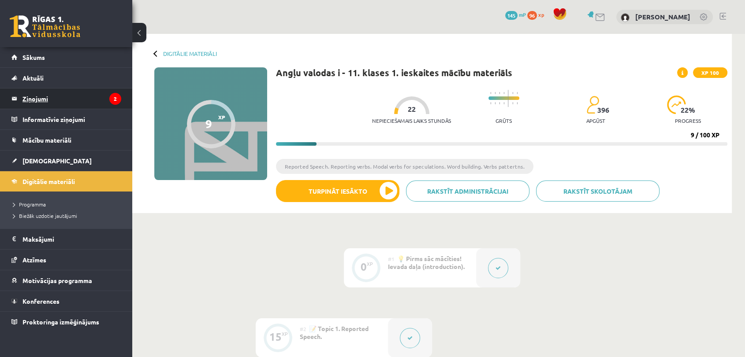
click at [106, 98] on legend "Ziņojumi 2" at bounding box center [71, 99] width 99 height 20
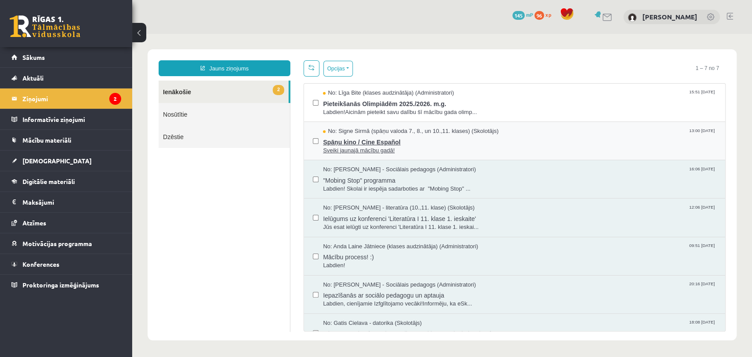
click at [488, 147] on span "Sveiki jaunajā mācību gadā!" at bounding box center [519, 151] width 393 height 8
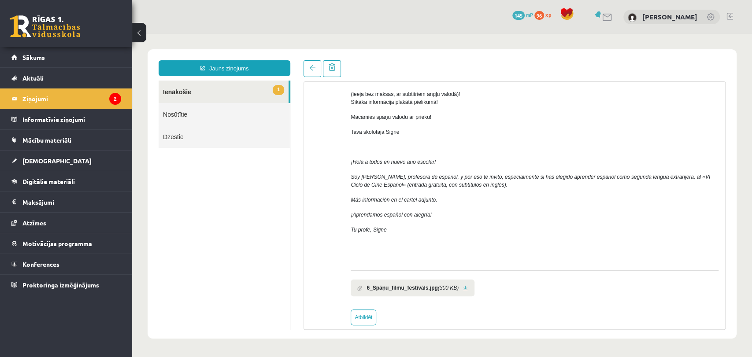
scroll to position [96, 0]
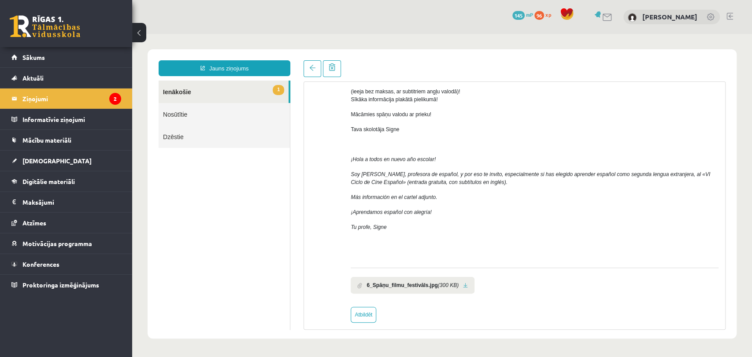
click at [409, 282] on b "6_Spāņu_filmu_festivāls.jpg" at bounding box center [402, 286] width 71 height 8
click at [463, 283] on link at bounding box center [465, 286] width 5 height 6
click at [213, 99] on link "1 Ienākošie" at bounding box center [224, 92] width 130 height 22
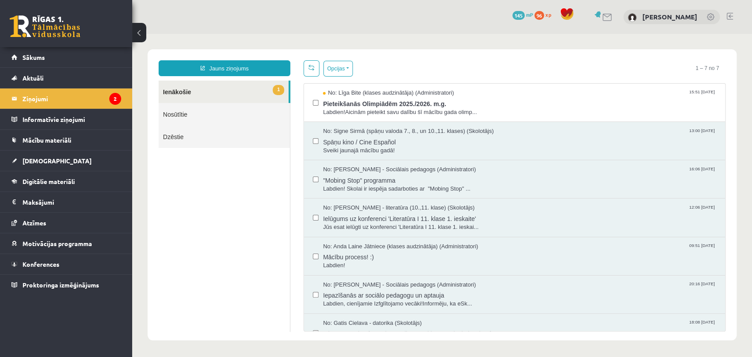
scroll to position [0, 0]
click at [382, 103] on span "Pieteikšanās Olimpiādēm 2025./2026. m.g." at bounding box center [519, 102] width 393 height 11
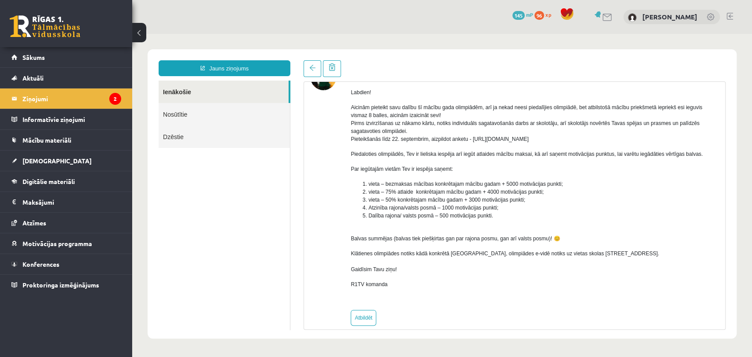
scroll to position [68, 0]
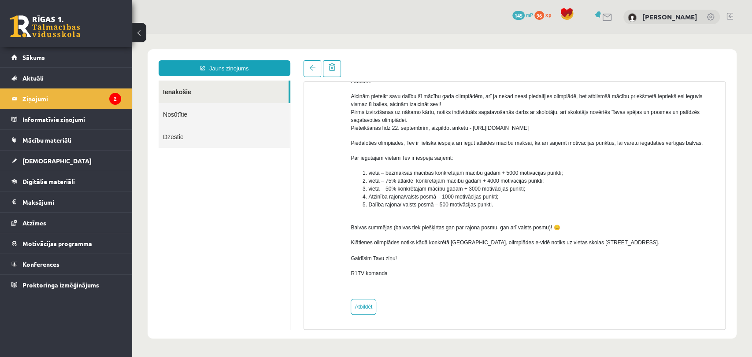
click at [103, 93] on legend "Ziņojumi 2" at bounding box center [71, 99] width 99 height 20
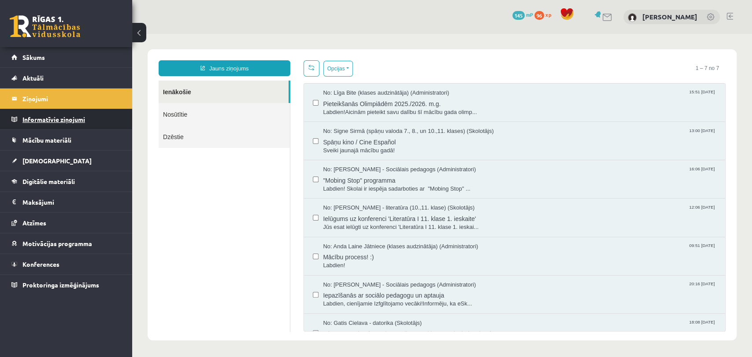
scroll to position [0, 0]
click at [114, 121] on legend "Informatīvie ziņojumi 0" at bounding box center [71, 119] width 99 height 20
